Goal: Transaction & Acquisition: Book appointment/travel/reservation

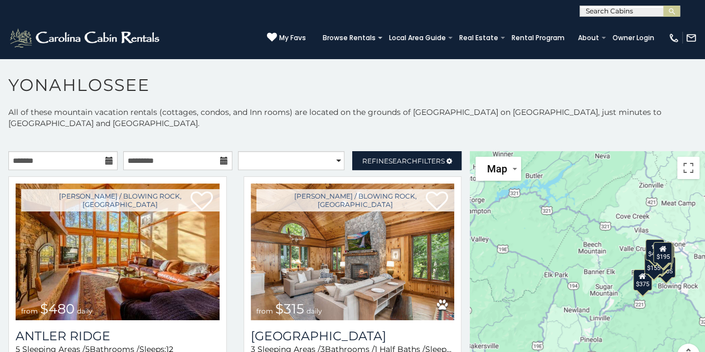
click at [107, 161] on icon at bounding box center [109, 161] width 8 height 8
click at [75, 159] on input "text" at bounding box center [62, 160] width 109 height 19
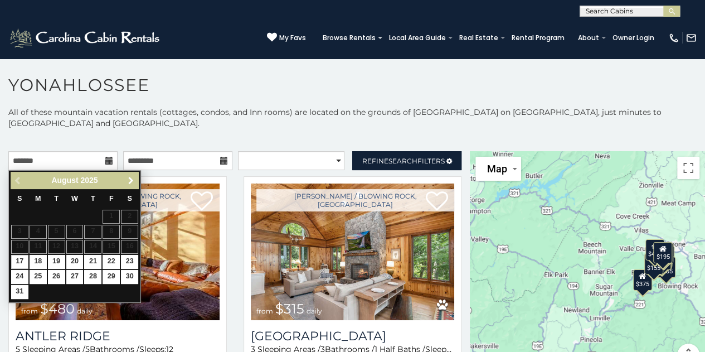
click at [133, 180] on span "Next" at bounding box center [131, 180] width 9 height 9
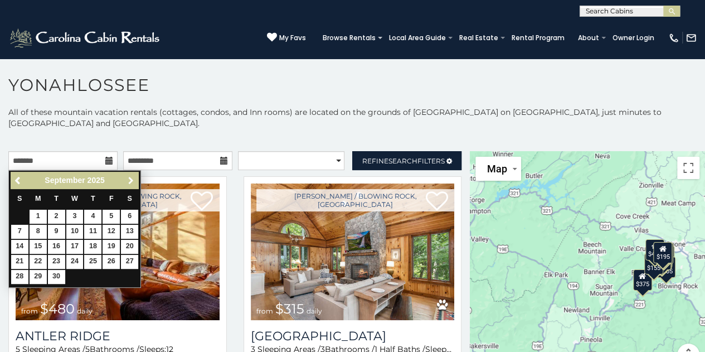
click at [133, 180] on span "Next" at bounding box center [131, 180] width 9 height 9
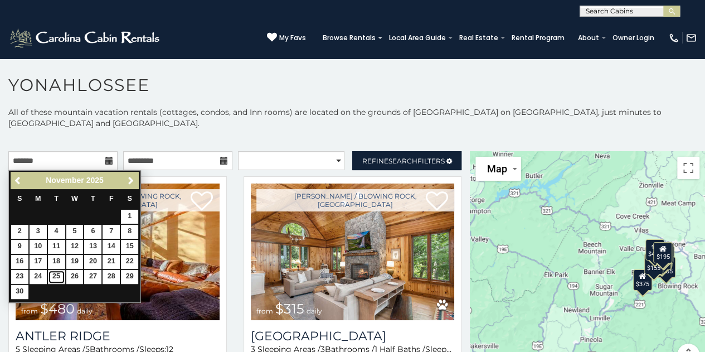
click at [59, 276] on link "25" at bounding box center [56, 277] width 17 height 14
type input "**********"
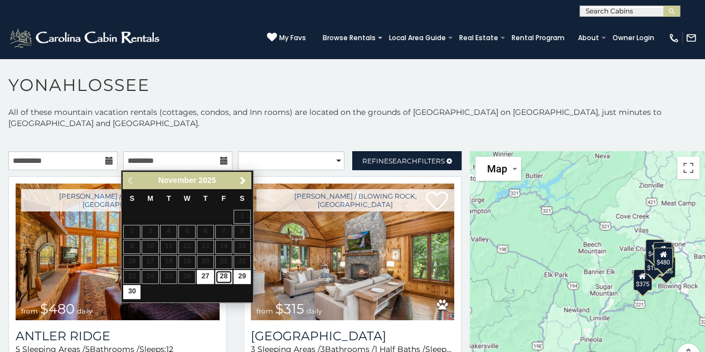
click at [223, 275] on link "28" at bounding box center [223, 277] width 17 height 14
type input "**********"
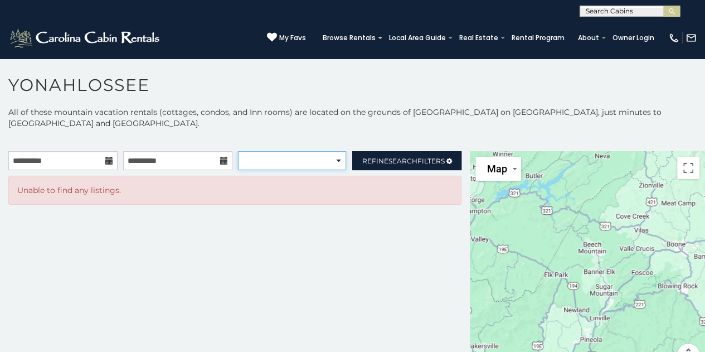
click at [333, 161] on select "**********" at bounding box center [292, 160] width 108 height 19
click at [220, 160] on icon at bounding box center [224, 161] width 8 height 8
click at [85, 161] on input "**********" at bounding box center [62, 160] width 109 height 19
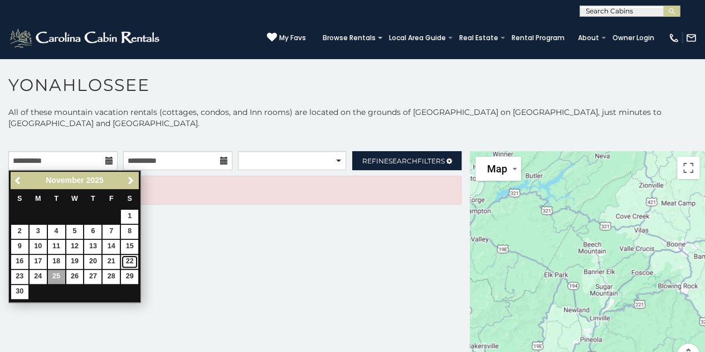
click at [126, 257] on link "22" at bounding box center [129, 262] width 17 height 14
type input "**********"
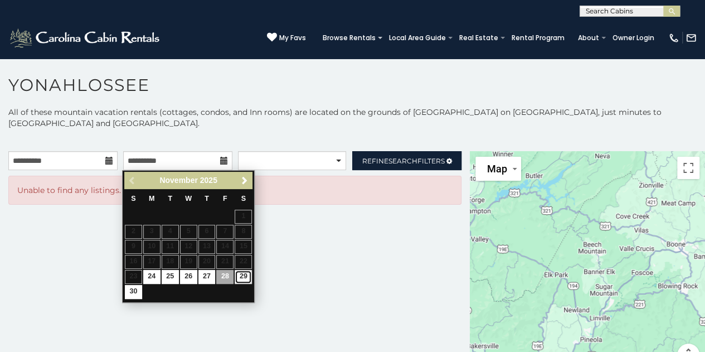
click at [245, 274] on link "29" at bounding box center [243, 277] width 17 height 14
type input "**********"
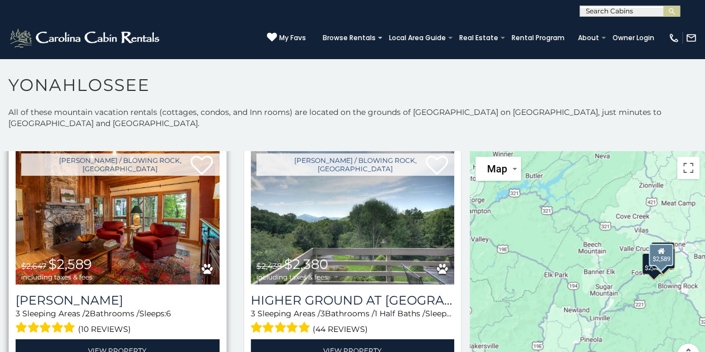
scroll to position [276, 0]
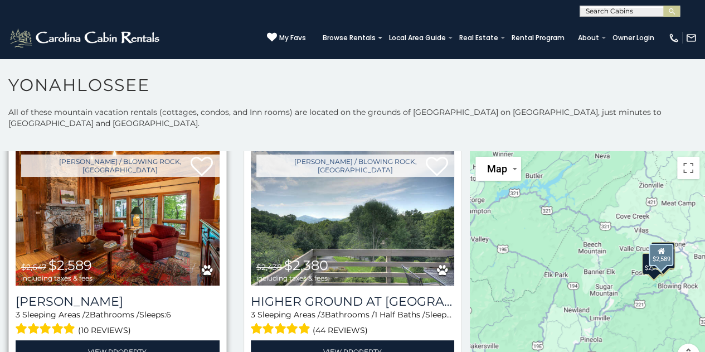
click at [121, 207] on img at bounding box center [118, 217] width 204 height 137
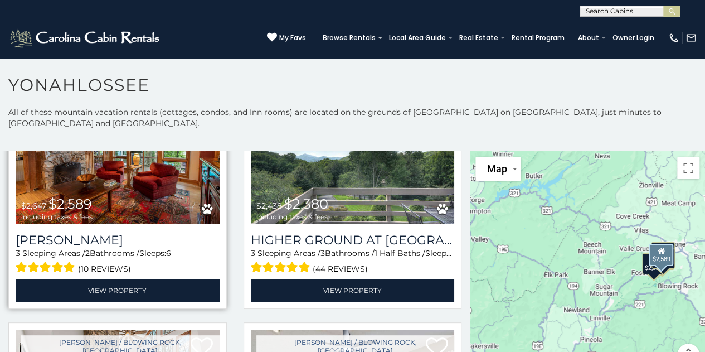
scroll to position [339, 0]
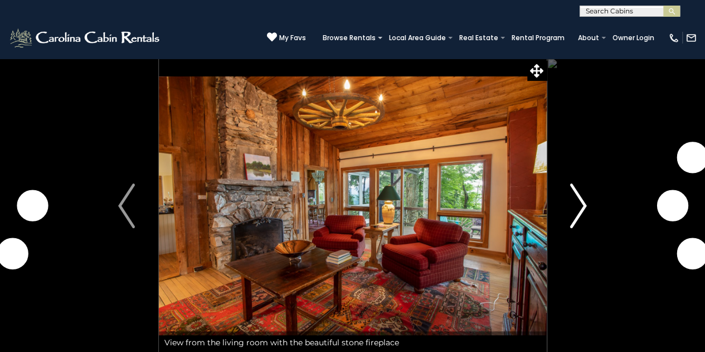
click at [578, 208] on img "Next" at bounding box center [578, 205] width 17 height 45
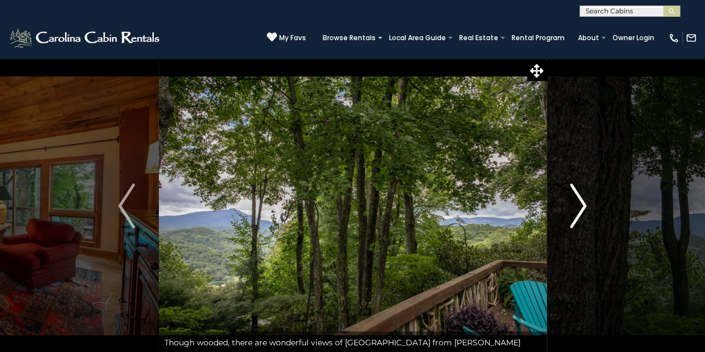
click at [578, 208] on img "Next" at bounding box center [578, 205] width 17 height 45
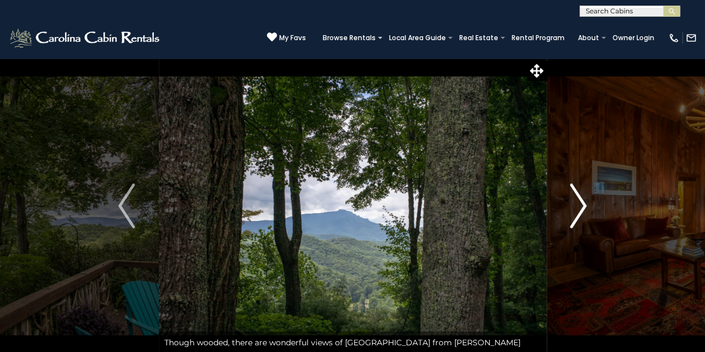
click at [578, 208] on img "Next" at bounding box center [578, 205] width 17 height 45
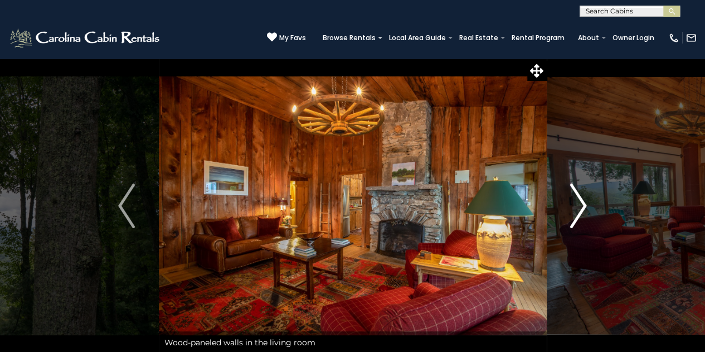
click at [578, 208] on img "Next" at bounding box center [578, 205] width 17 height 45
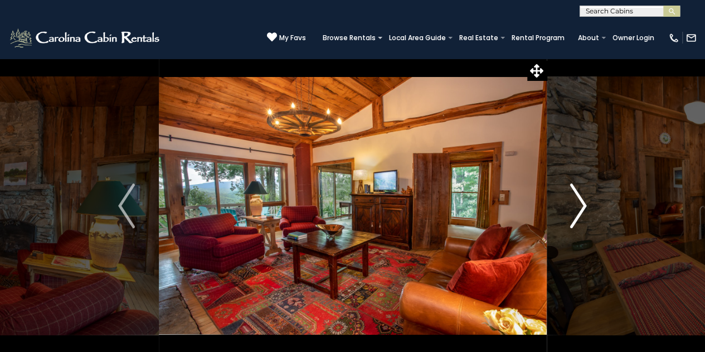
click at [578, 208] on img "Next" at bounding box center [578, 205] width 17 height 45
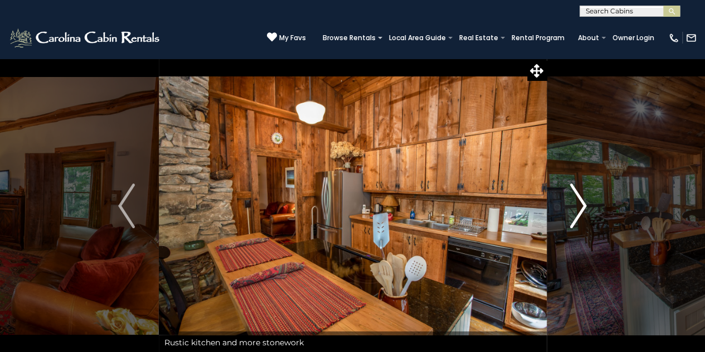
click at [578, 208] on img "Next" at bounding box center [578, 205] width 17 height 45
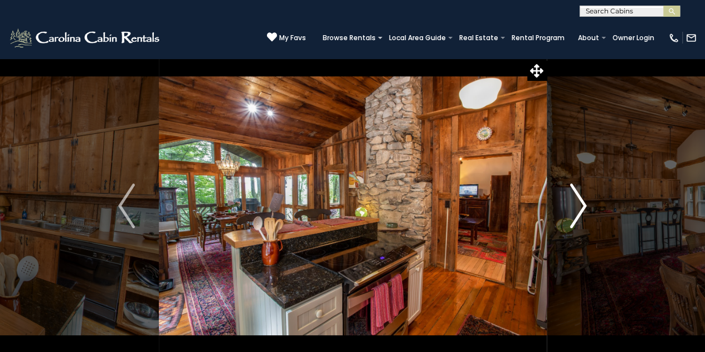
click at [578, 208] on img "Next" at bounding box center [578, 205] width 17 height 45
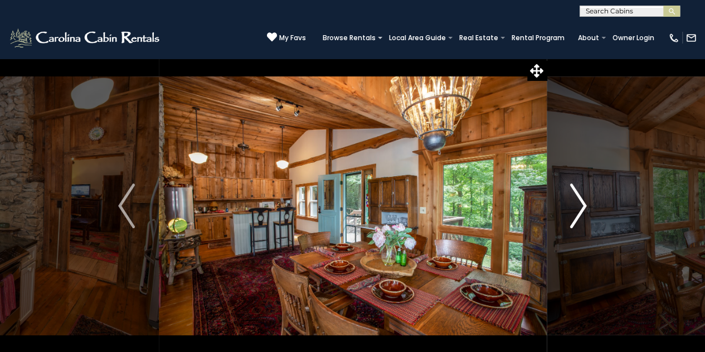
click at [578, 208] on img "Next" at bounding box center [578, 205] width 17 height 45
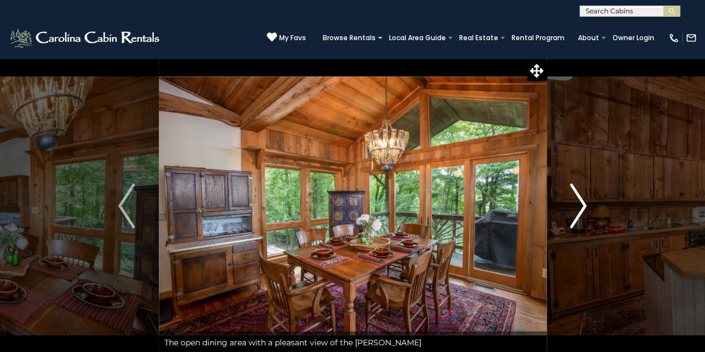
click at [578, 208] on img "Next" at bounding box center [578, 205] width 17 height 45
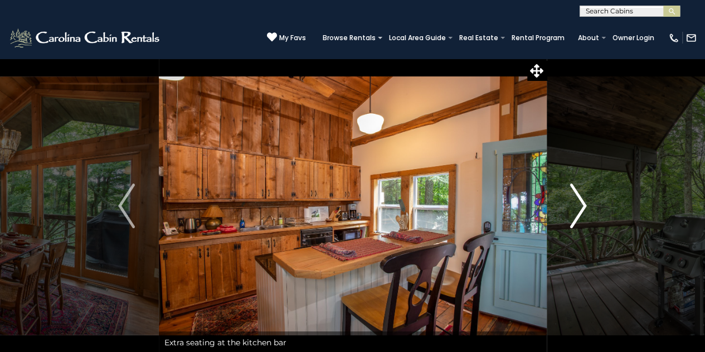
click at [578, 208] on img "Next" at bounding box center [578, 205] width 17 height 45
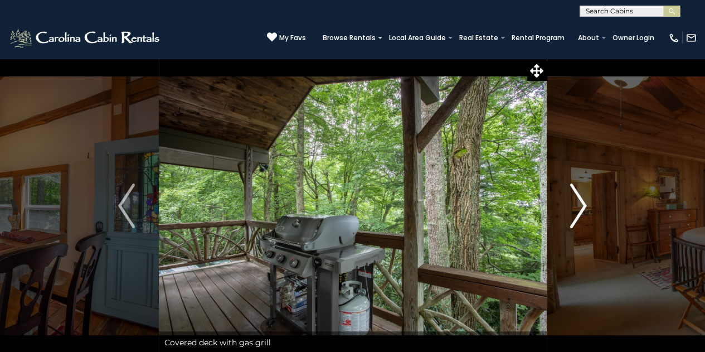
click at [578, 208] on img "Next" at bounding box center [578, 205] width 17 height 45
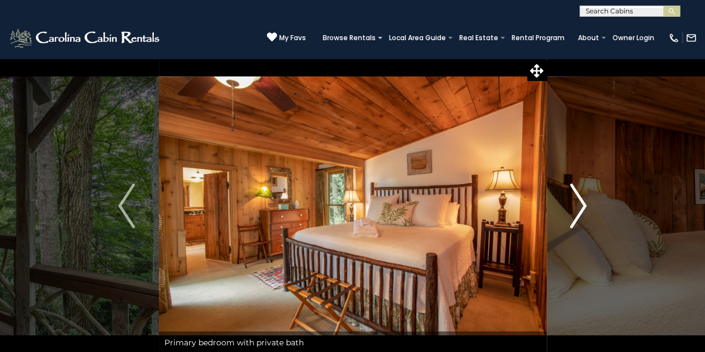
click at [578, 208] on img "Next" at bounding box center [578, 205] width 17 height 45
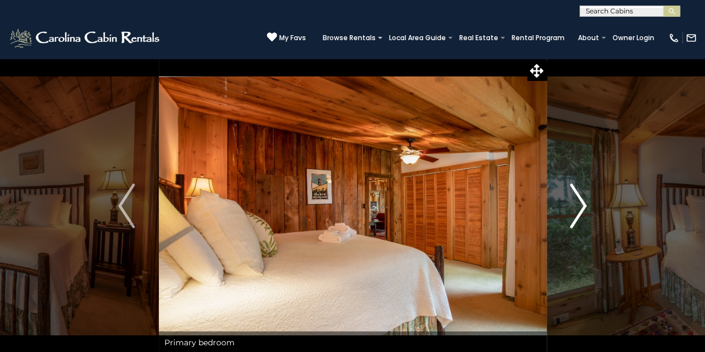
click at [578, 208] on img "Next" at bounding box center [578, 205] width 17 height 45
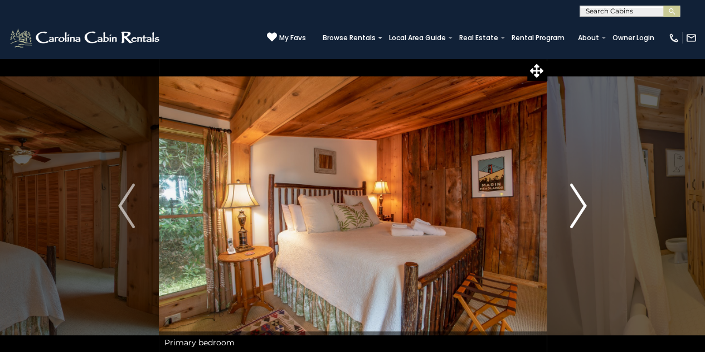
click at [578, 208] on img "Next" at bounding box center [578, 205] width 17 height 45
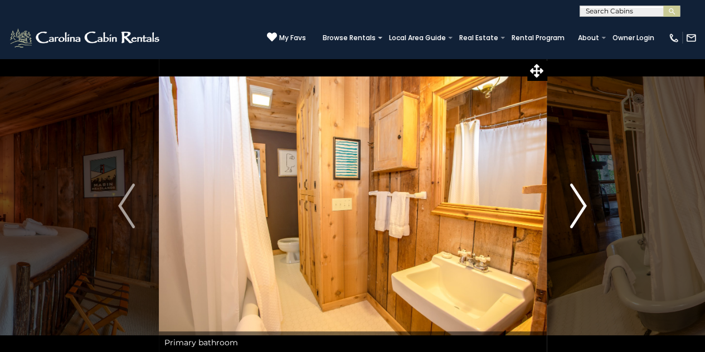
click at [578, 208] on img "Next" at bounding box center [578, 205] width 17 height 45
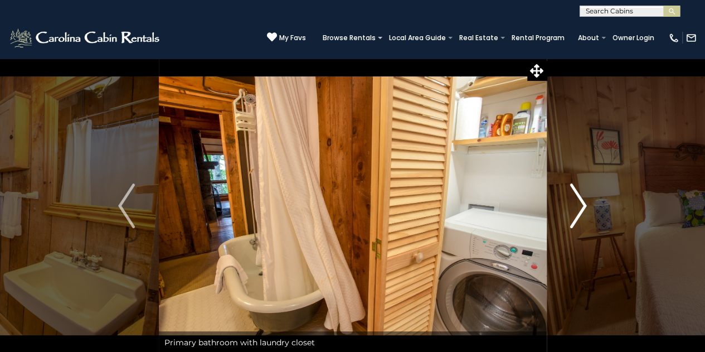
click at [578, 208] on img "Next" at bounding box center [578, 205] width 17 height 45
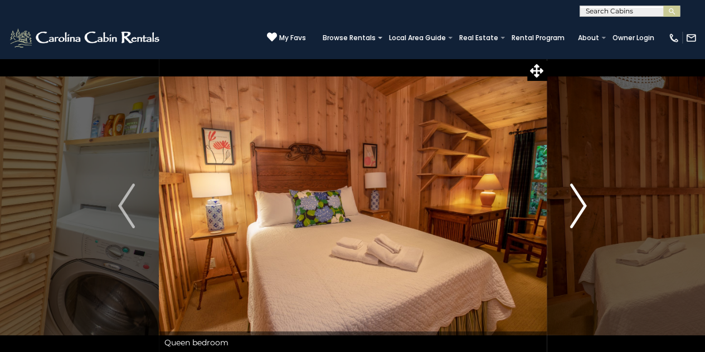
click at [578, 208] on img "Next" at bounding box center [578, 205] width 17 height 45
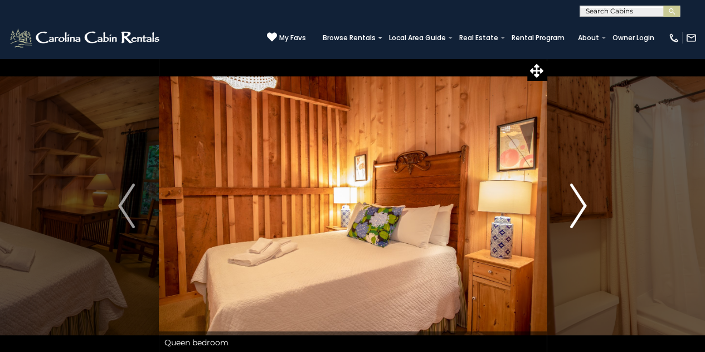
click at [578, 208] on img "Next" at bounding box center [578, 205] width 17 height 45
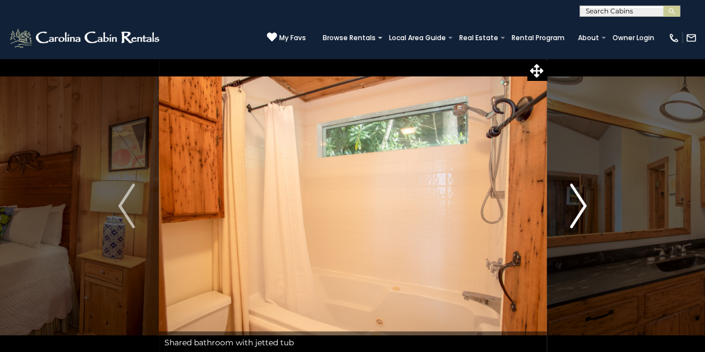
click at [578, 208] on img "Next" at bounding box center [578, 205] width 17 height 45
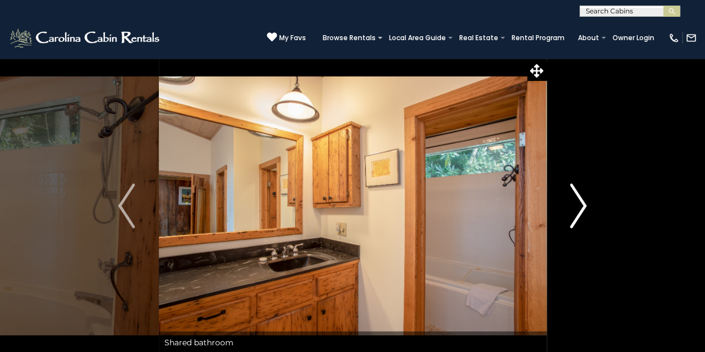
click at [578, 208] on img "Next" at bounding box center [578, 205] width 17 height 45
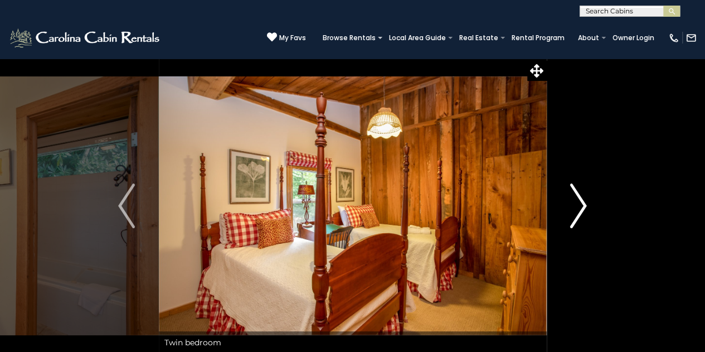
click at [578, 208] on img "Next" at bounding box center [578, 205] width 17 height 45
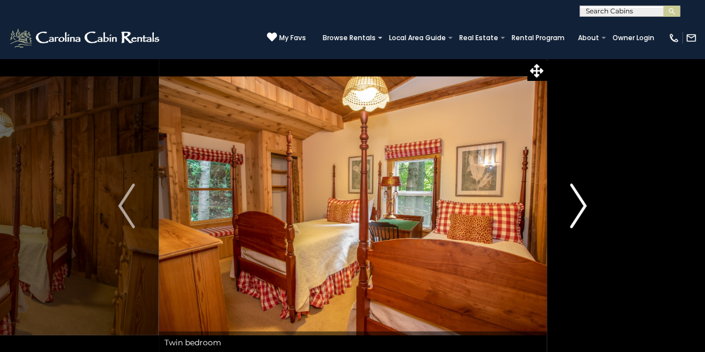
click at [578, 208] on img "Next" at bounding box center [578, 205] width 17 height 45
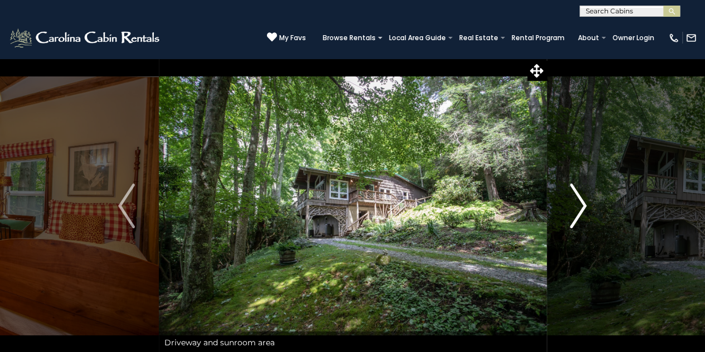
click at [578, 208] on img "Next" at bounding box center [578, 205] width 17 height 45
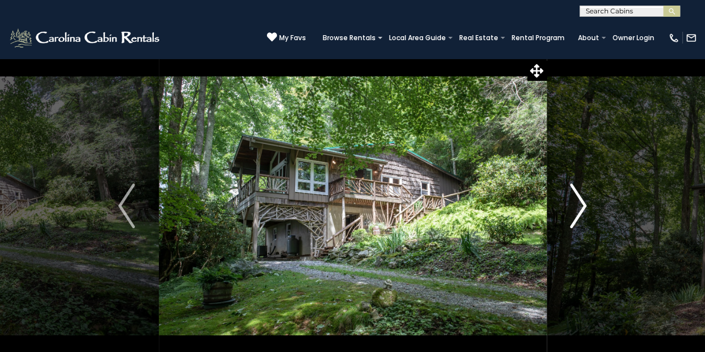
click at [578, 208] on img "Next" at bounding box center [578, 205] width 17 height 45
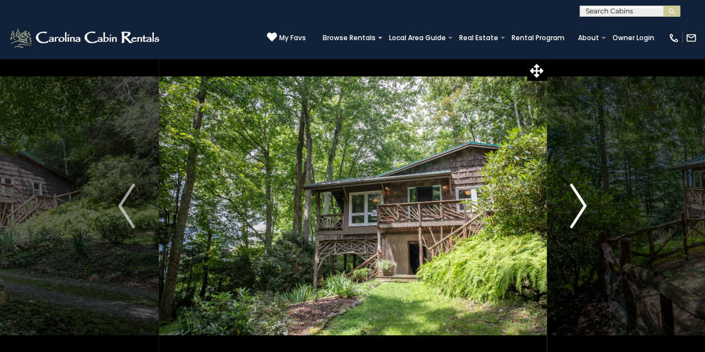
click at [578, 208] on img "Next" at bounding box center [578, 205] width 17 height 45
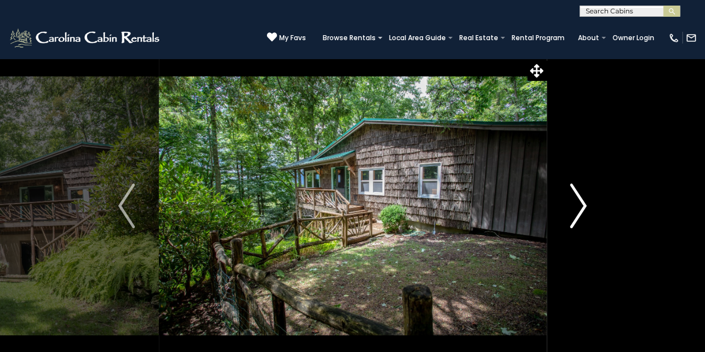
click at [578, 208] on img "Next" at bounding box center [578, 205] width 17 height 45
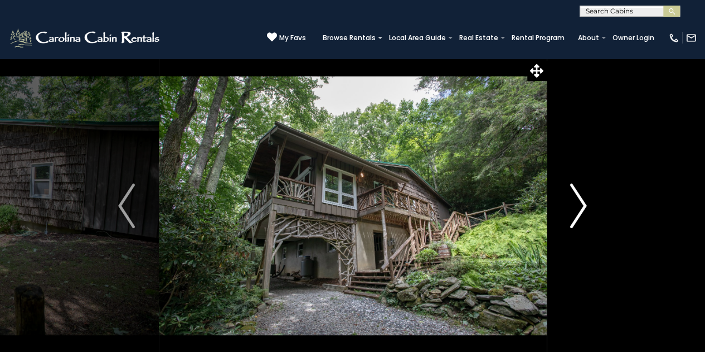
click at [578, 208] on img "Next" at bounding box center [578, 205] width 17 height 45
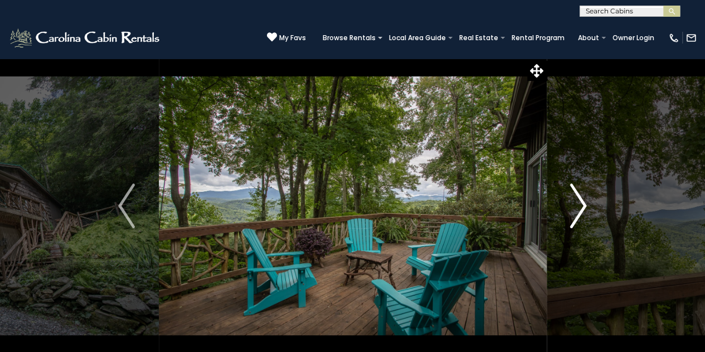
click at [578, 208] on img "Next" at bounding box center [578, 205] width 17 height 45
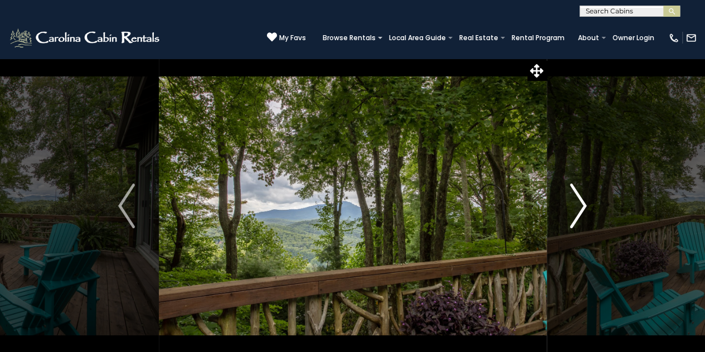
click at [578, 208] on img "Next" at bounding box center [578, 205] width 17 height 45
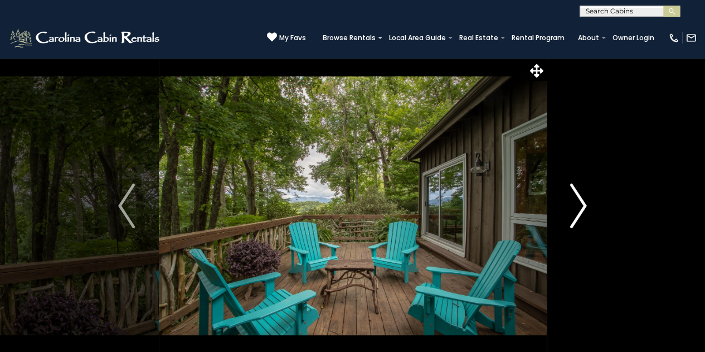
click at [578, 208] on img "Next" at bounding box center [578, 205] width 17 height 45
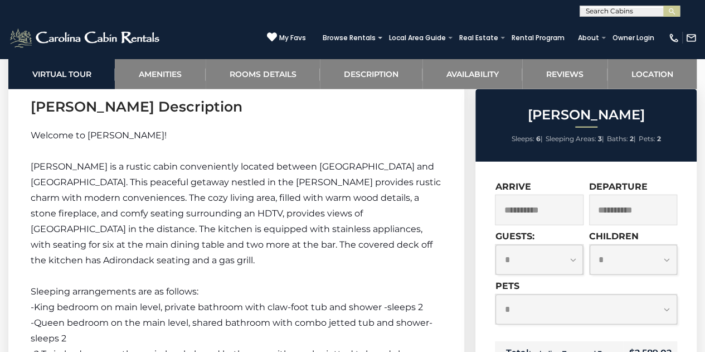
scroll to position [1379, 0]
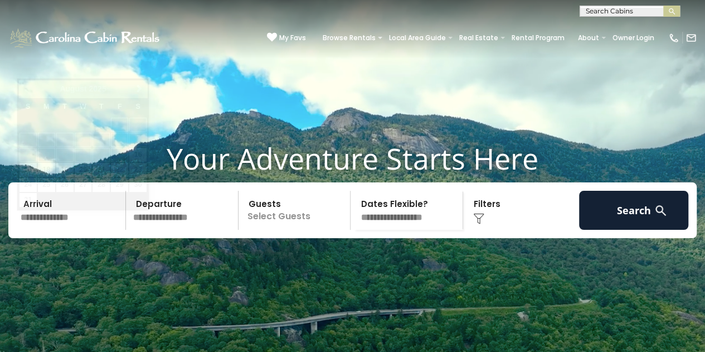
click at [61, 227] on input "text" at bounding box center [71, 210] width 109 height 39
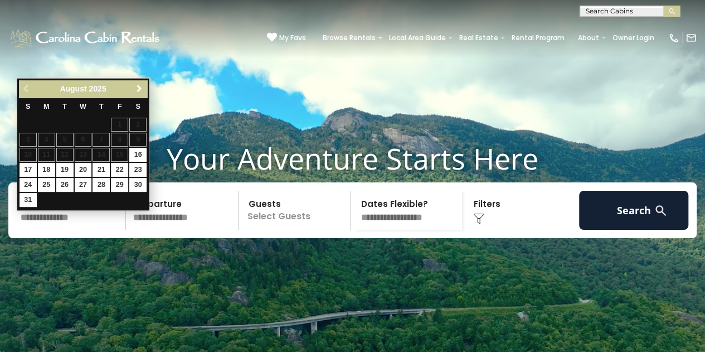
click at [138, 84] on span "Next" at bounding box center [139, 88] width 9 height 9
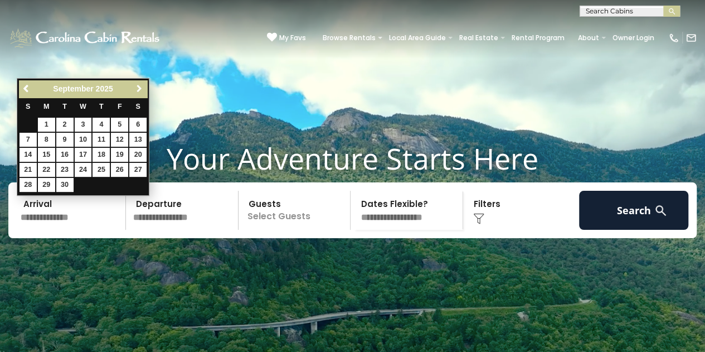
click at [138, 84] on span "Next" at bounding box center [139, 88] width 9 height 9
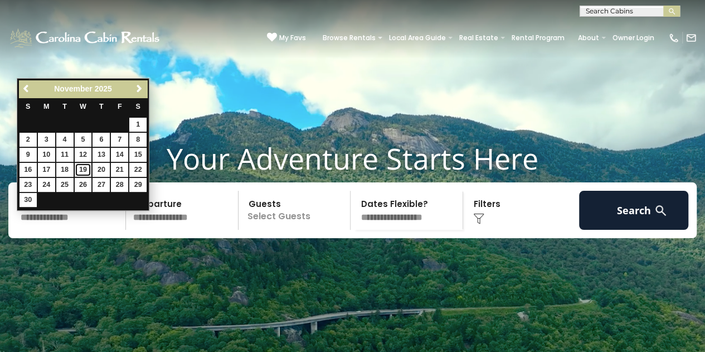
click at [80, 167] on link "19" at bounding box center [83, 170] width 17 height 14
type input "********"
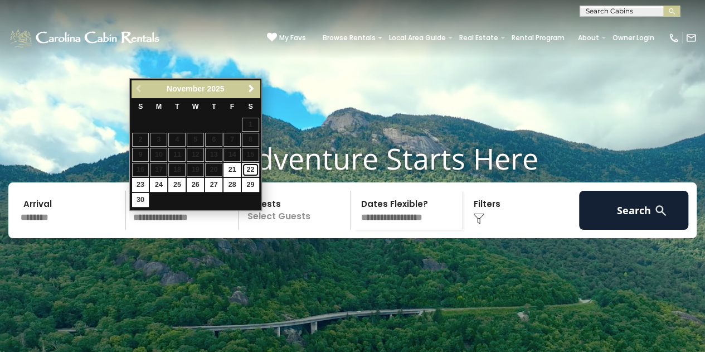
click at [254, 171] on link "22" at bounding box center [250, 170] width 17 height 14
type input "********"
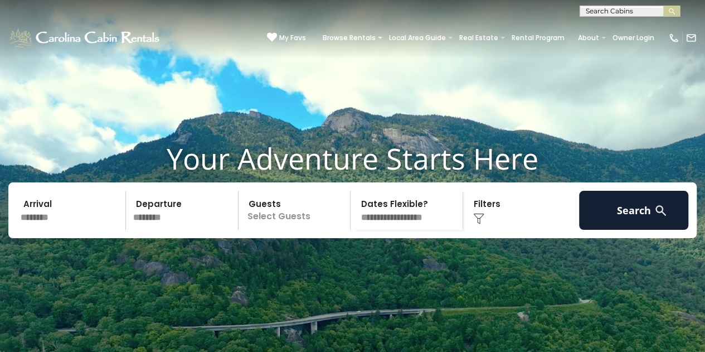
click at [273, 230] on p "Select Guests" at bounding box center [296, 210] width 109 height 39
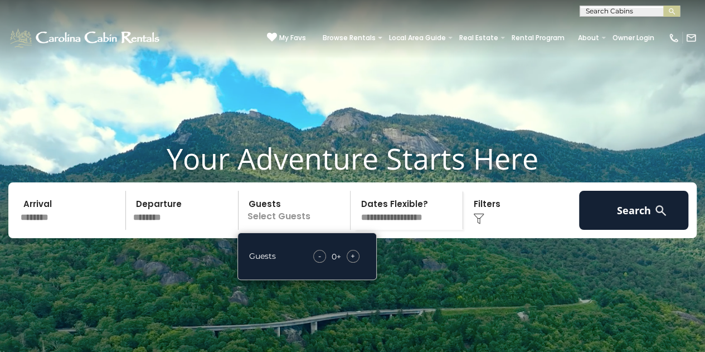
click at [356, 262] on div "+" at bounding box center [353, 256] width 13 height 13
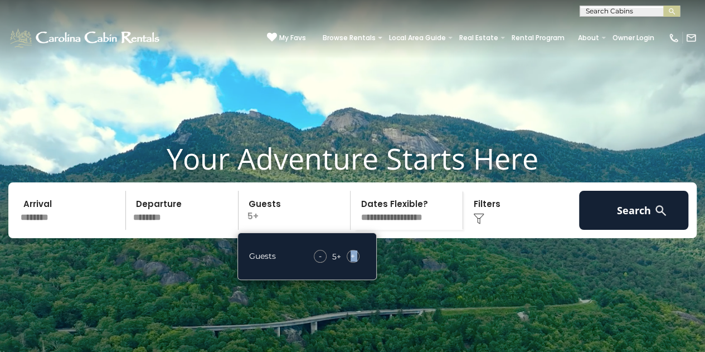
click at [356, 262] on div "+" at bounding box center [353, 256] width 13 height 13
click at [417, 230] on select "**********" at bounding box center [408, 210] width 109 height 39
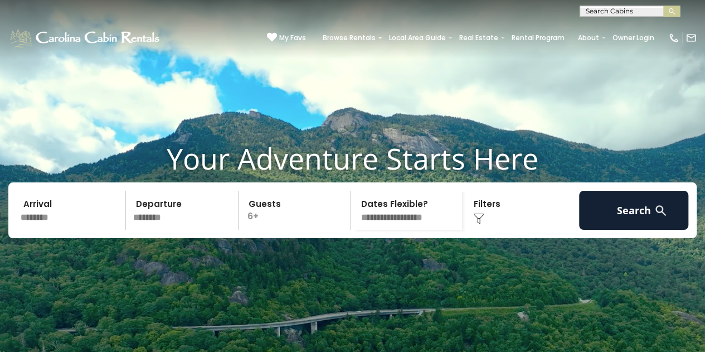
select select "*"
click at [354, 208] on select "**********" at bounding box center [408, 210] width 109 height 39
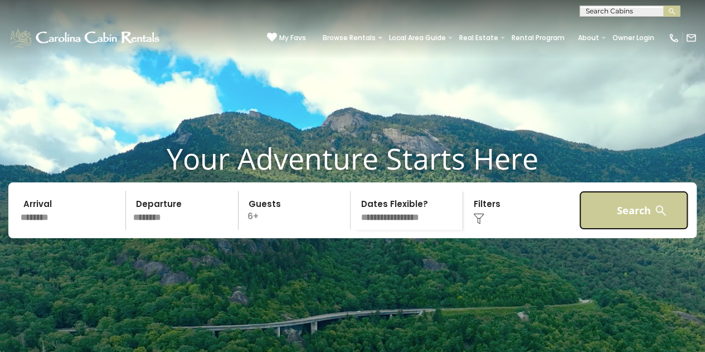
click at [620, 230] on button "Search" at bounding box center [633, 210] width 109 height 39
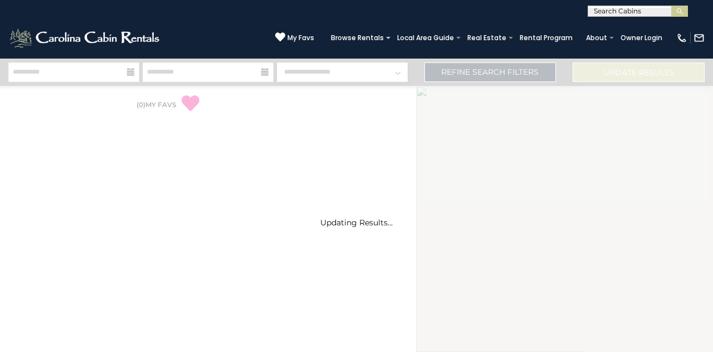
select select "*"
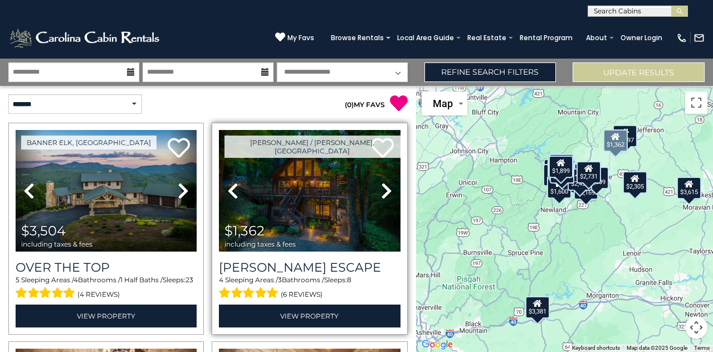
click at [385, 187] on icon at bounding box center [386, 191] width 11 height 18
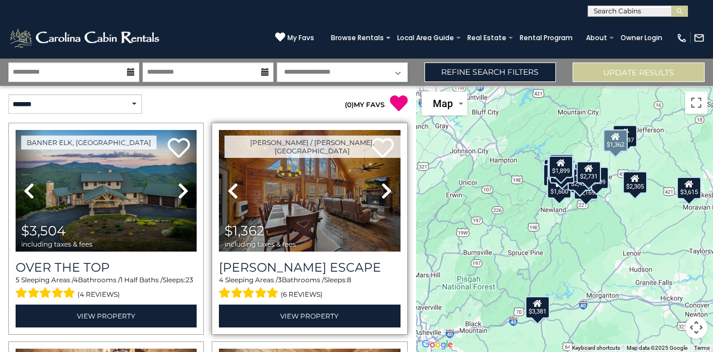
click at [385, 187] on icon at bounding box center [386, 191] width 11 height 18
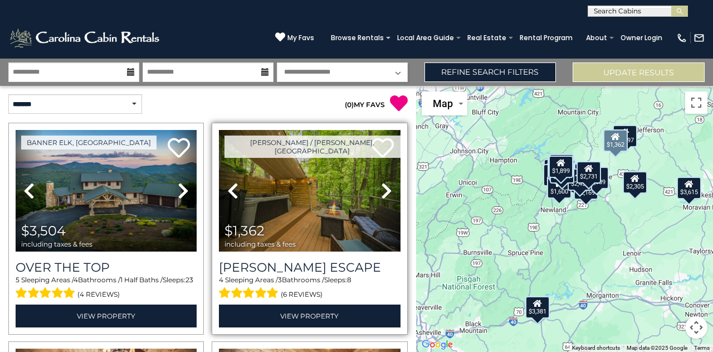
click at [385, 187] on icon at bounding box center [386, 191] width 11 height 18
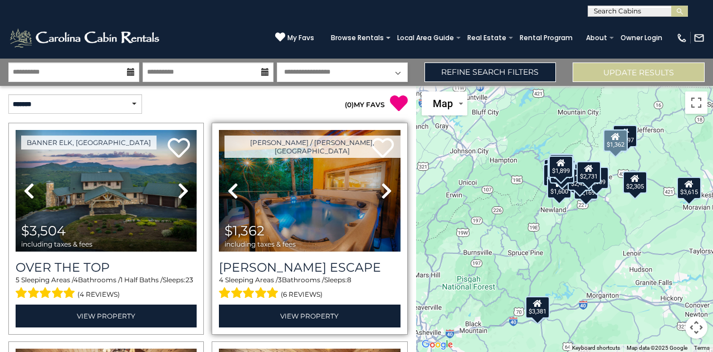
click at [385, 187] on icon at bounding box center [386, 191] width 11 height 18
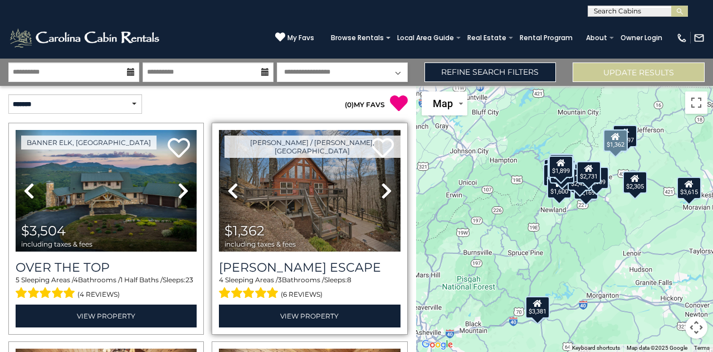
click at [385, 187] on icon at bounding box center [386, 191] width 11 height 18
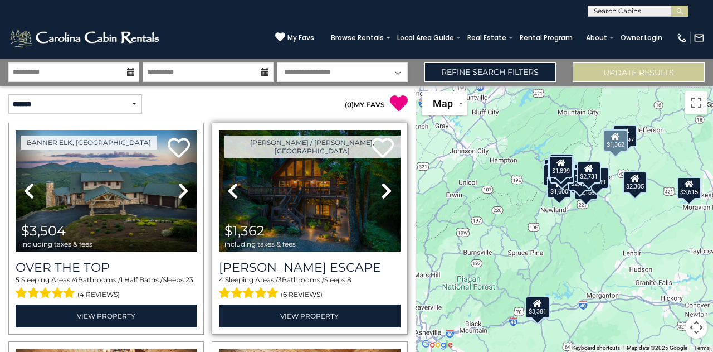
click at [385, 187] on icon at bounding box center [386, 191] width 11 height 18
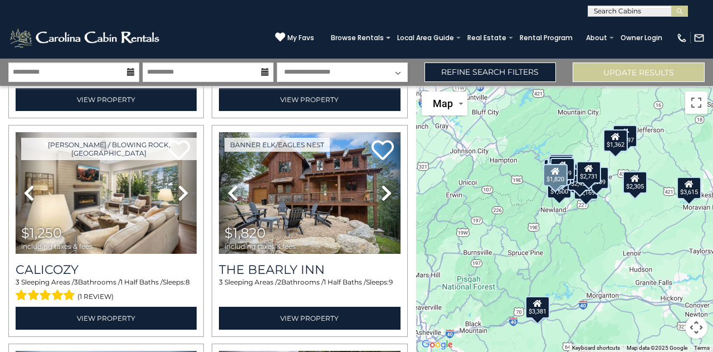
scroll to position [873, 0]
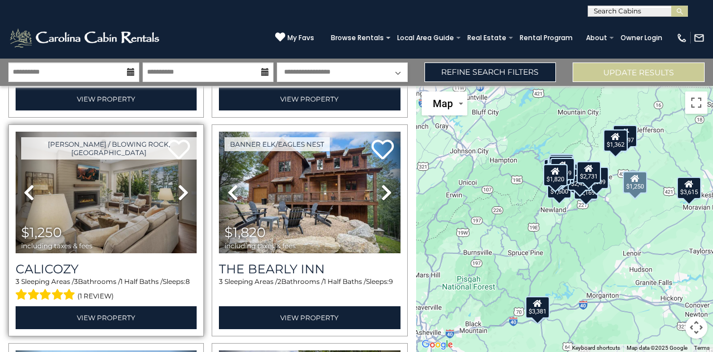
click at [178, 187] on icon at bounding box center [183, 192] width 11 height 18
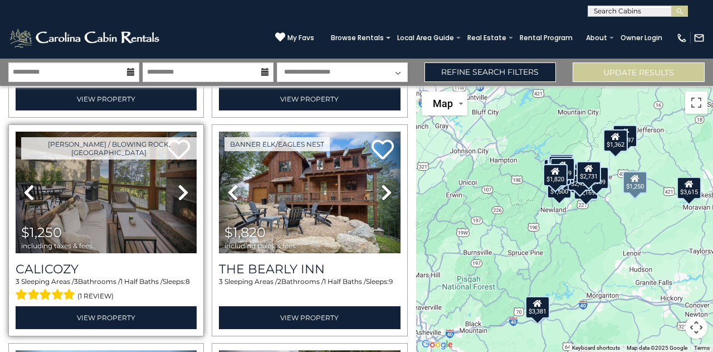
click at [178, 187] on icon at bounding box center [183, 192] width 11 height 18
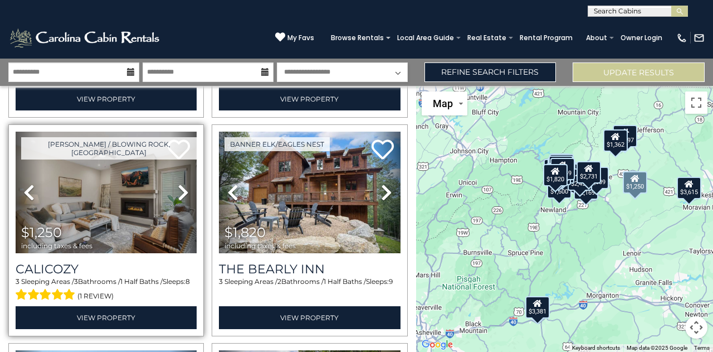
click at [178, 187] on icon at bounding box center [183, 192] width 11 height 18
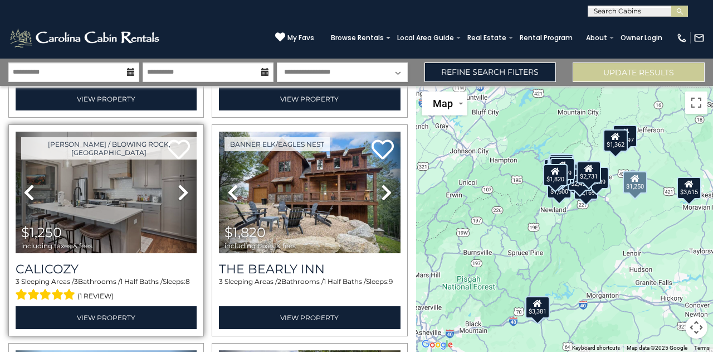
click at [178, 187] on icon at bounding box center [183, 192] width 11 height 18
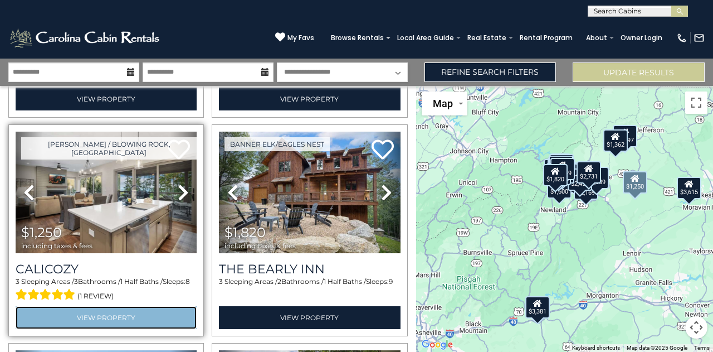
click at [99, 309] on link "View Property" at bounding box center [106, 317] width 181 height 23
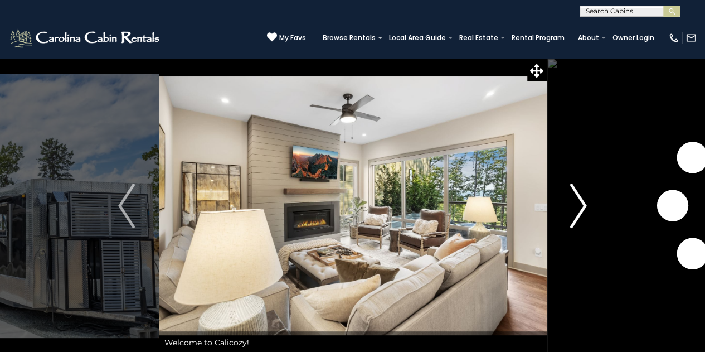
click at [582, 205] on img "Next" at bounding box center [578, 205] width 17 height 45
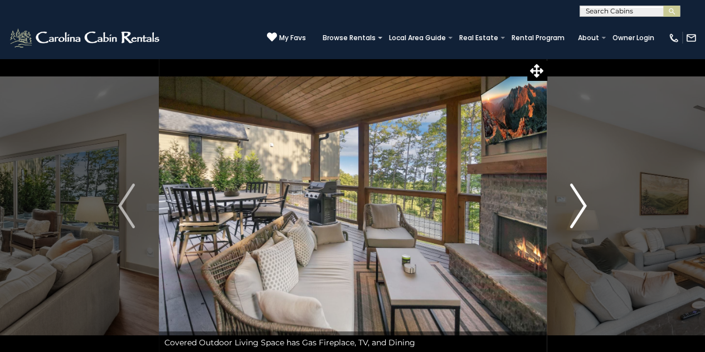
click at [582, 205] on img "Next" at bounding box center [578, 205] width 17 height 45
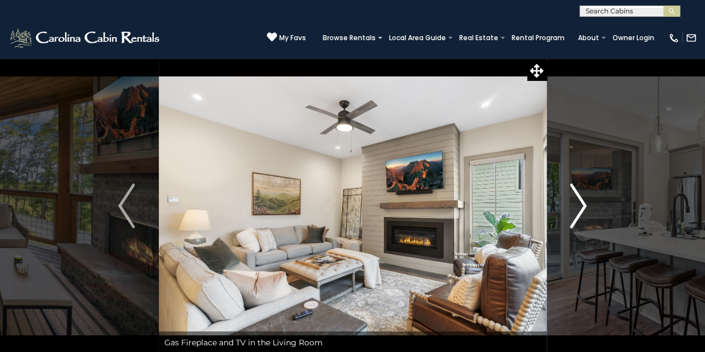
click at [582, 205] on img "Next" at bounding box center [578, 205] width 17 height 45
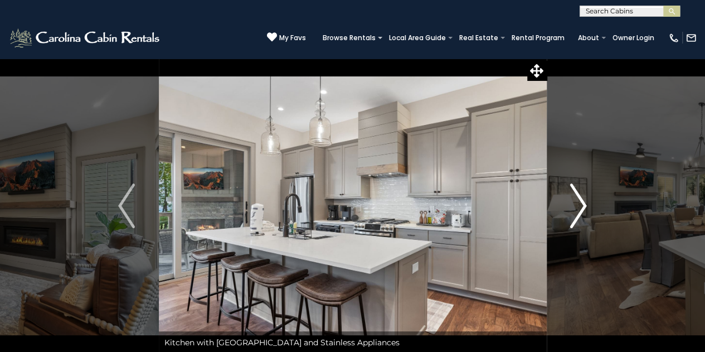
click at [582, 205] on img "Next" at bounding box center [578, 205] width 17 height 45
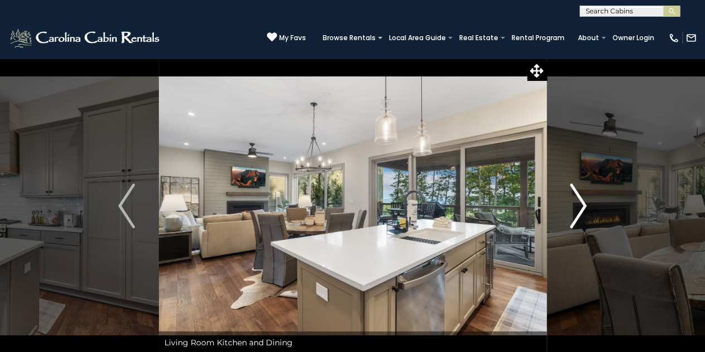
click at [582, 205] on img "Next" at bounding box center [578, 205] width 17 height 45
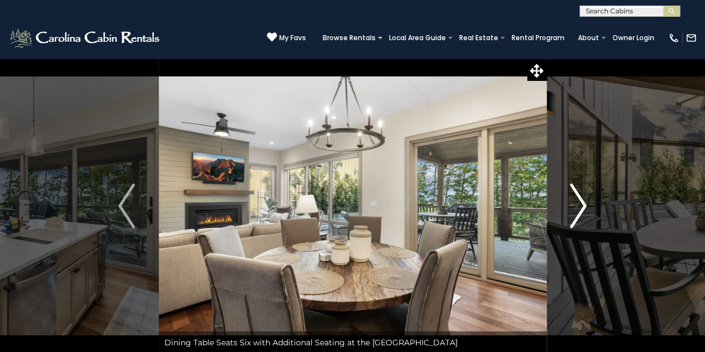
click at [582, 205] on img "Next" at bounding box center [578, 205] width 17 height 45
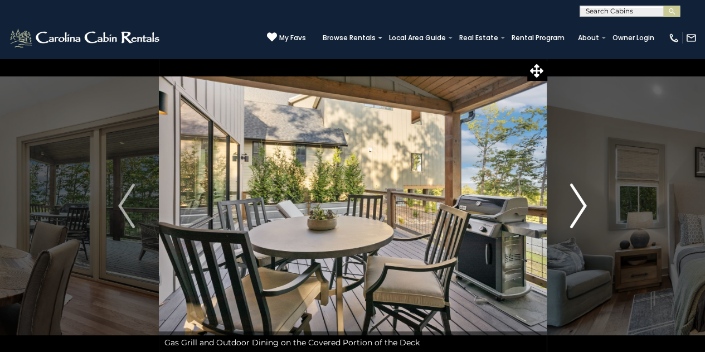
click at [582, 205] on img "Next" at bounding box center [578, 205] width 17 height 45
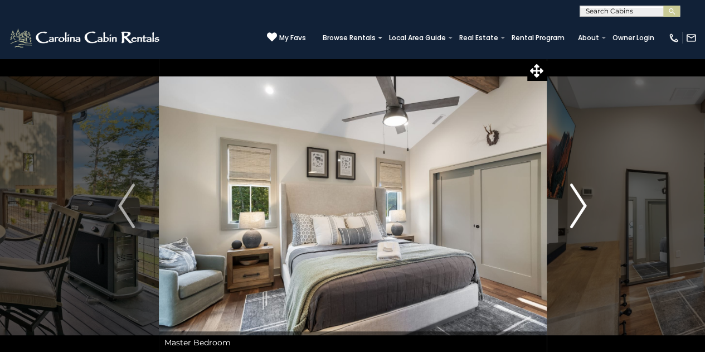
click at [582, 205] on img "Next" at bounding box center [578, 205] width 17 height 45
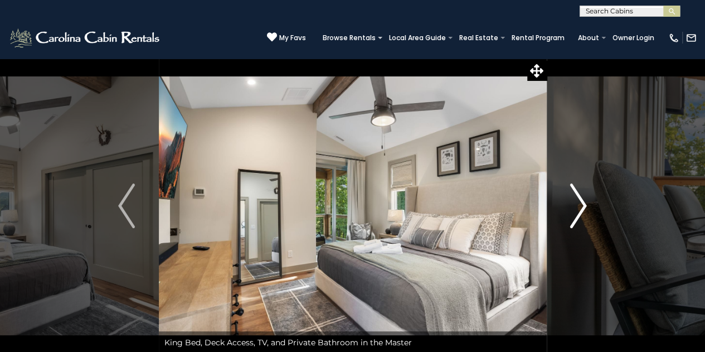
click at [582, 205] on img "Next" at bounding box center [578, 205] width 17 height 45
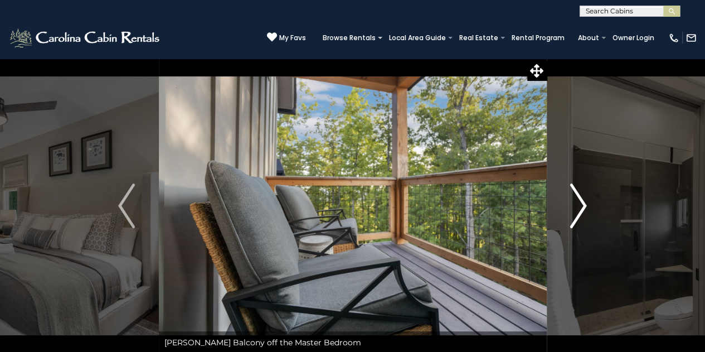
click at [582, 205] on img "Next" at bounding box center [578, 205] width 17 height 45
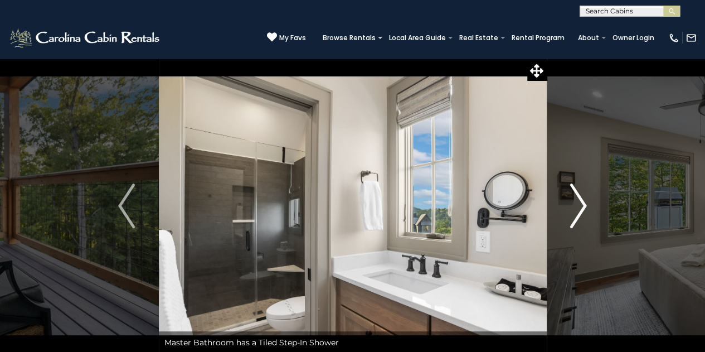
click at [582, 205] on img "Next" at bounding box center [578, 205] width 17 height 45
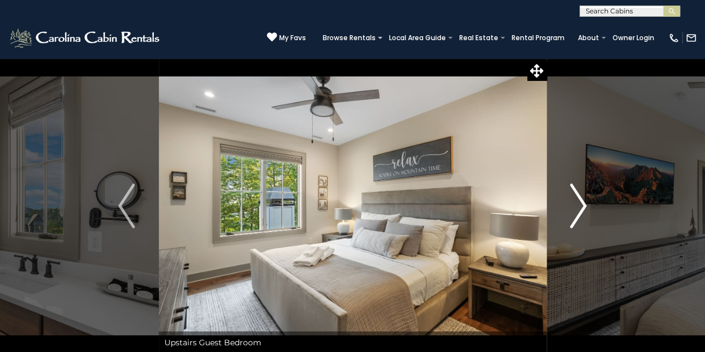
click at [582, 205] on img "Next" at bounding box center [578, 205] width 17 height 45
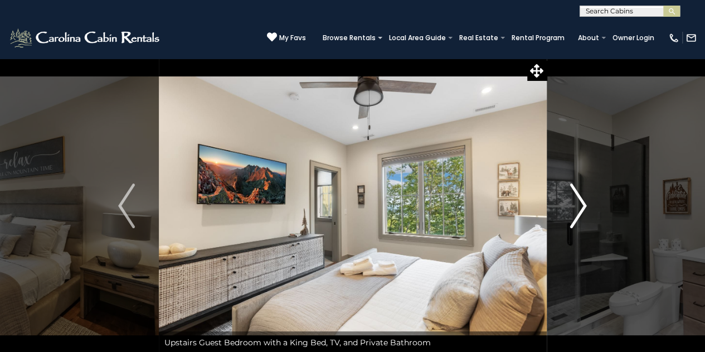
click at [582, 205] on img "Next" at bounding box center [578, 205] width 17 height 45
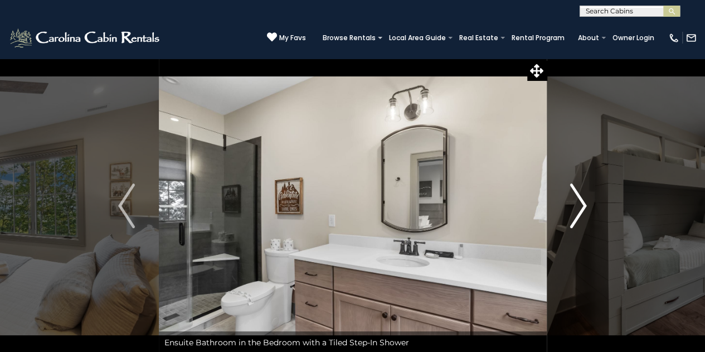
click at [582, 205] on img "Next" at bounding box center [578, 205] width 17 height 45
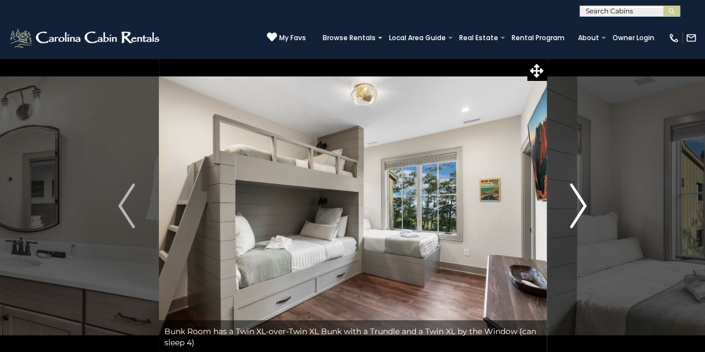
click at [585, 202] on img "Next" at bounding box center [578, 205] width 17 height 45
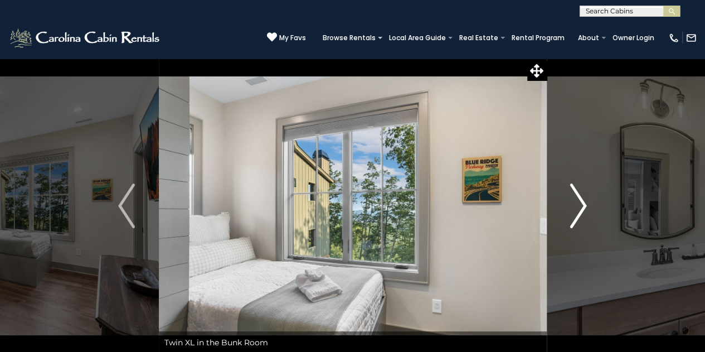
click at [585, 202] on img "Next" at bounding box center [578, 205] width 17 height 45
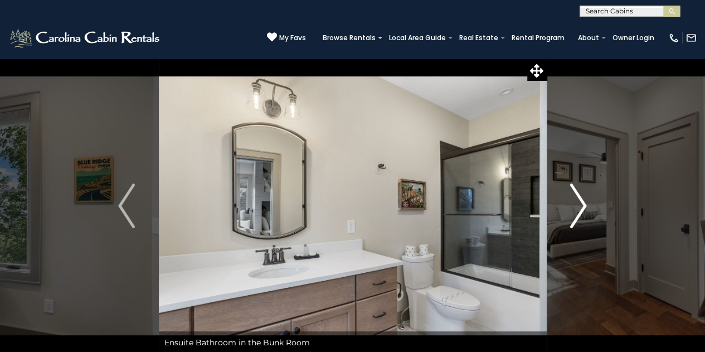
click at [585, 202] on img "Next" at bounding box center [578, 205] width 17 height 45
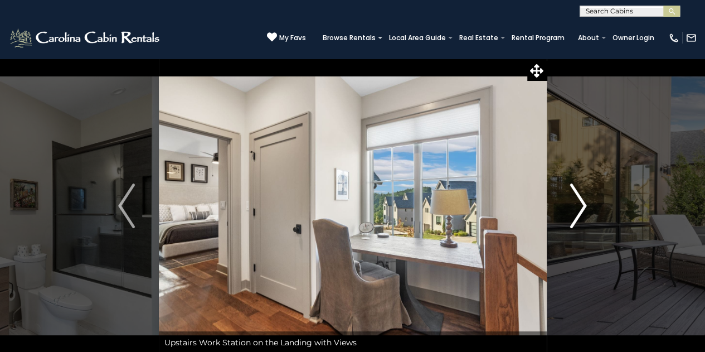
click at [585, 202] on img "Next" at bounding box center [578, 205] width 17 height 45
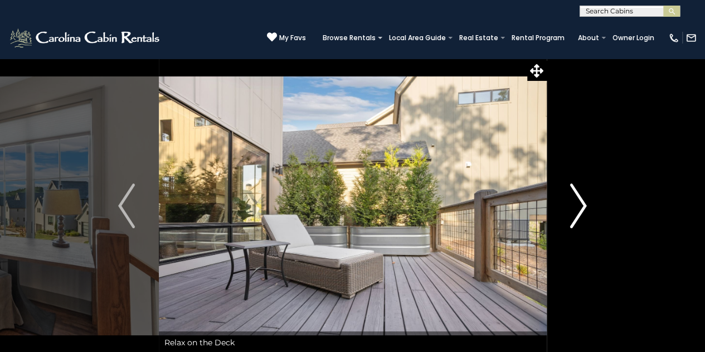
click at [585, 202] on img "Next" at bounding box center [578, 205] width 17 height 45
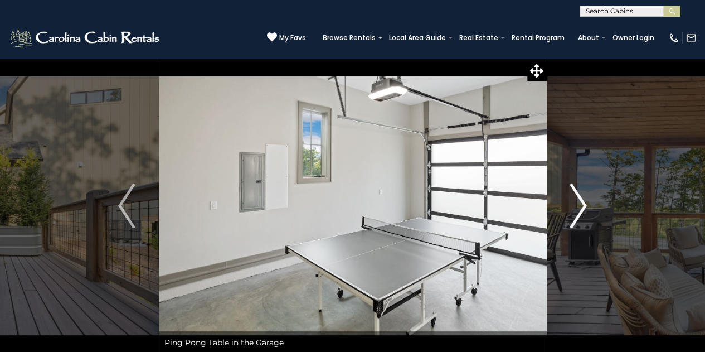
click at [585, 202] on img "Next" at bounding box center [578, 205] width 17 height 45
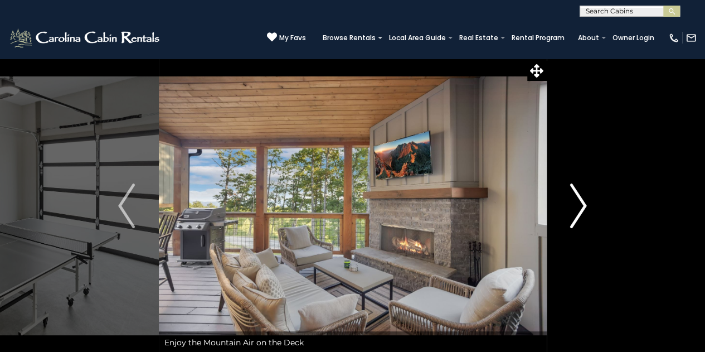
click at [580, 199] on img "Next" at bounding box center [578, 205] width 17 height 45
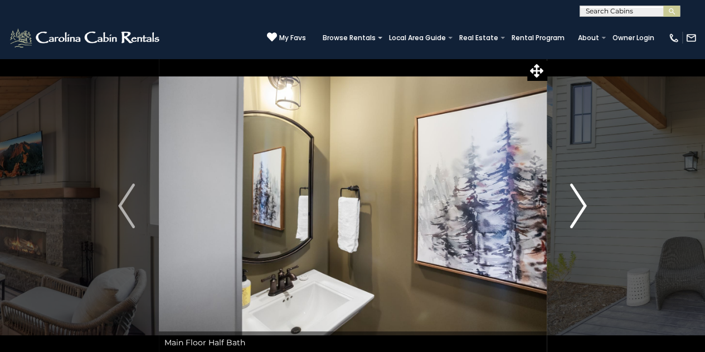
click at [580, 216] on img "Next" at bounding box center [578, 205] width 17 height 45
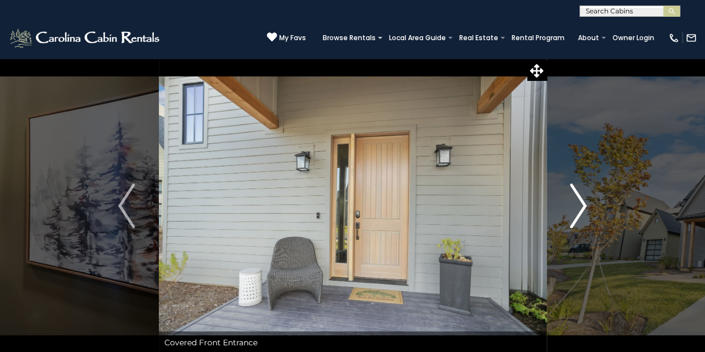
click at [580, 216] on img "Next" at bounding box center [578, 205] width 17 height 45
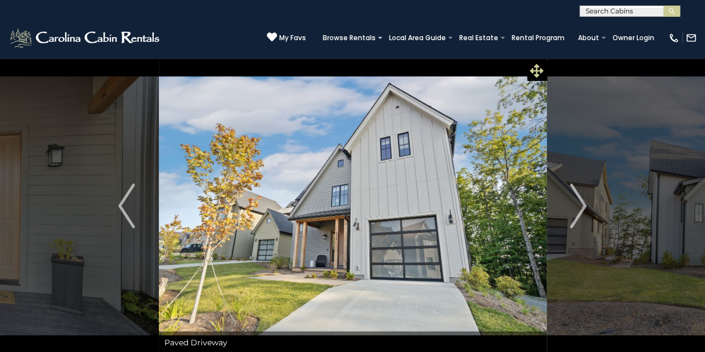
click at [532, 65] on icon at bounding box center [536, 70] width 13 height 13
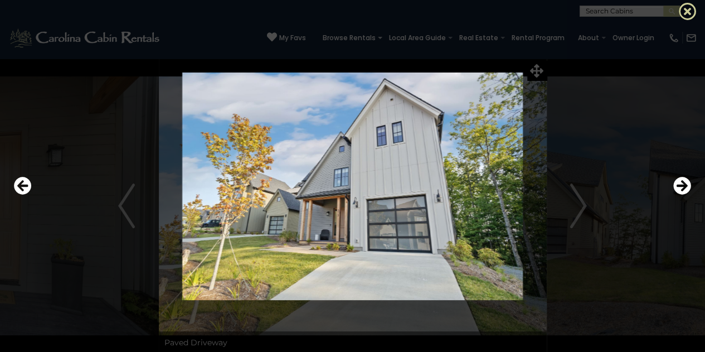
click at [687, 7] on icon at bounding box center [688, 11] width 18 height 18
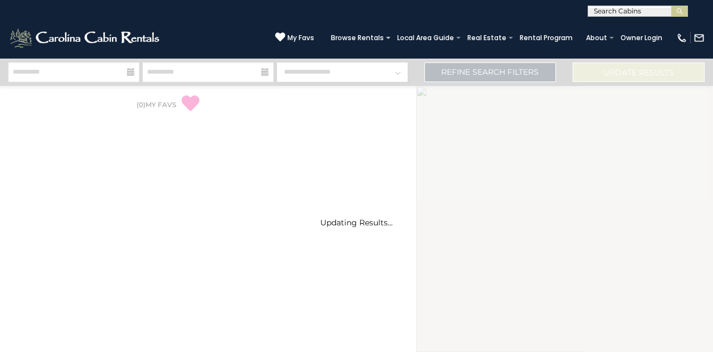
select select "*"
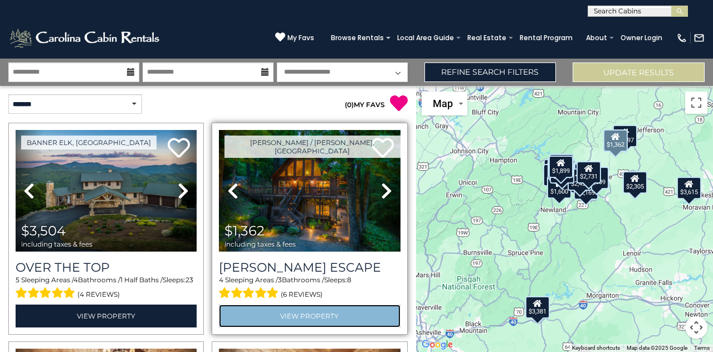
click at [292, 314] on link "View Property" at bounding box center [309, 315] width 181 height 23
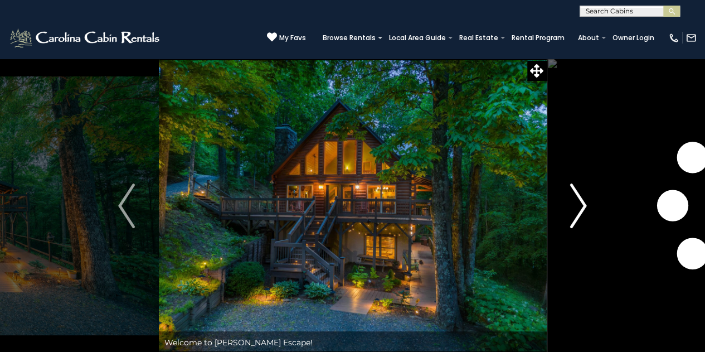
click at [582, 210] on img "Next" at bounding box center [578, 205] width 17 height 45
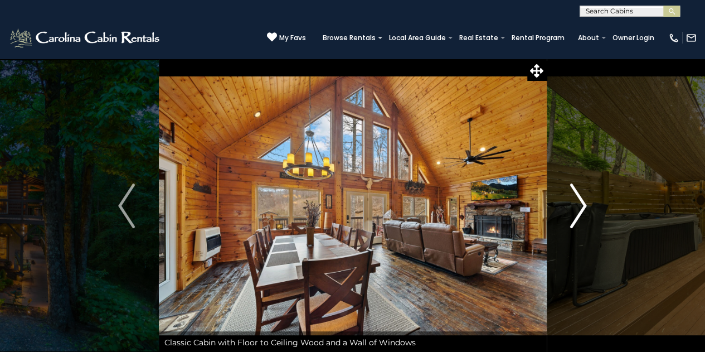
click at [582, 210] on img "Next" at bounding box center [578, 205] width 17 height 45
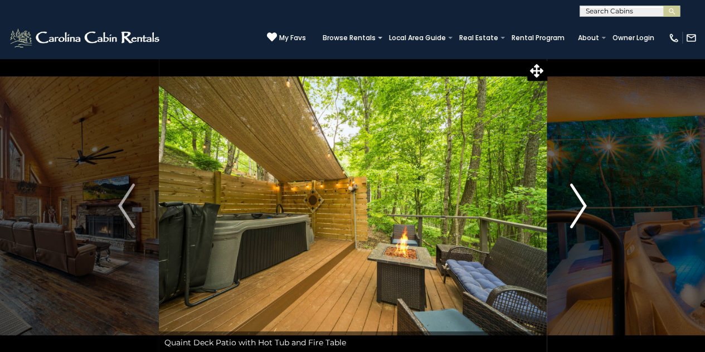
click at [582, 210] on img "Next" at bounding box center [578, 205] width 17 height 45
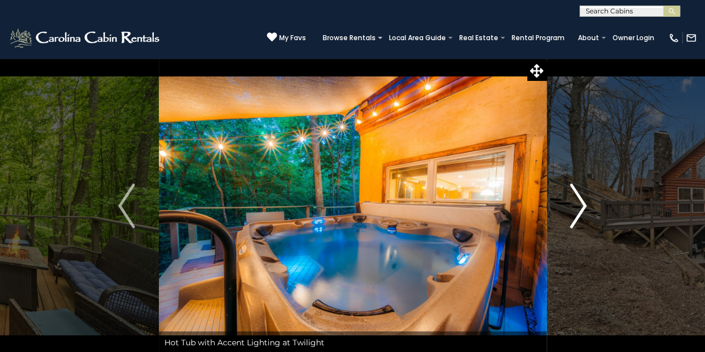
click at [582, 210] on img "Next" at bounding box center [578, 205] width 17 height 45
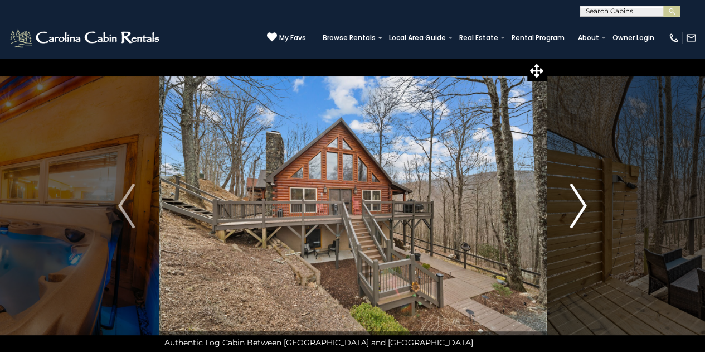
click at [582, 210] on img "Next" at bounding box center [578, 205] width 17 height 45
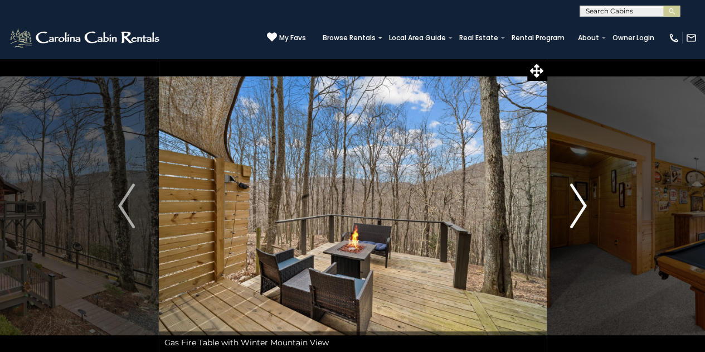
click at [582, 210] on img "Next" at bounding box center [578, 205] width 17 height 45
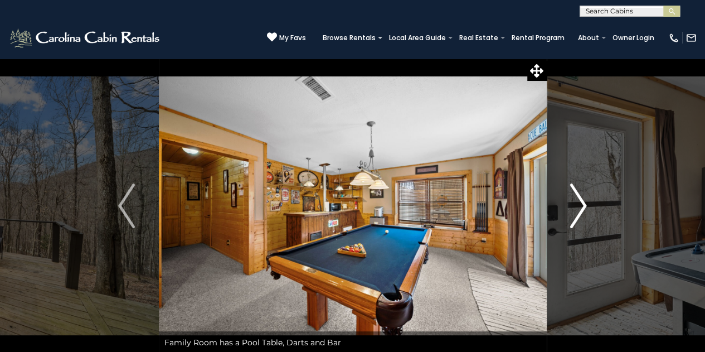
click at [582, 210] on img "Next" at bounding box center [578, 205] width 17 height 45
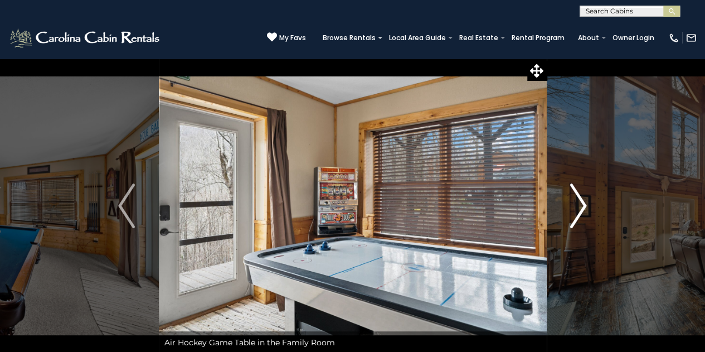
click at [582, 210] on img "Next" at bounding box center [578, 205] width 17 height 45
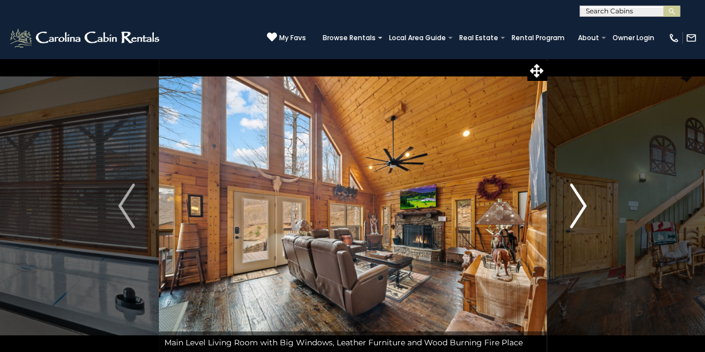
click at [582, 210] on img "Next" at bounding box center [578, 205] width 17 height 45
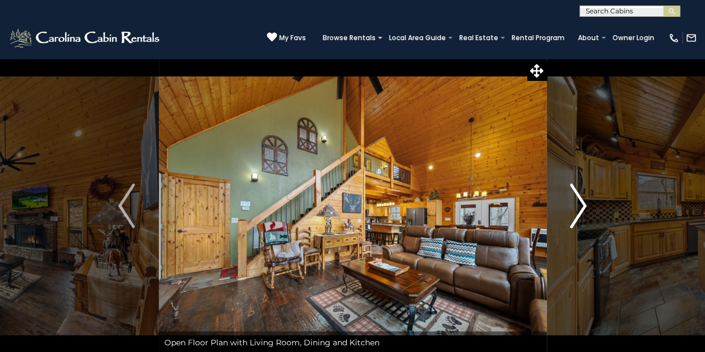
click at [582, 210] on img "Next" at bounding box center [578, 205] width 17 height 45
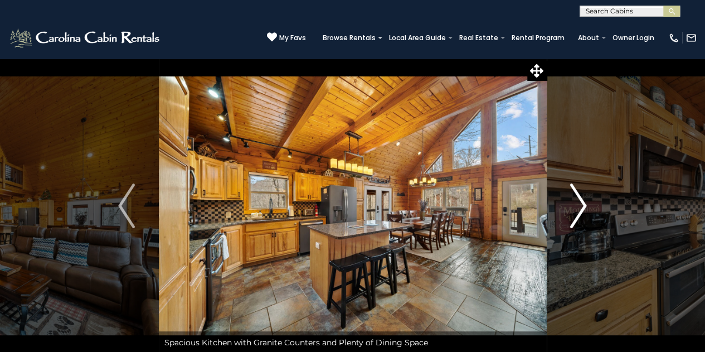
click at [582, 210] on img "Next" at bounding box center [578, 205] width 17 height 45
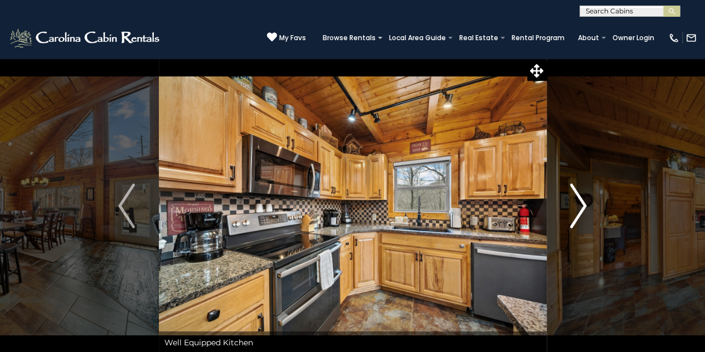
click at [582, 210] on img "Next" at bounding box center [578, 205] width 17 height 45
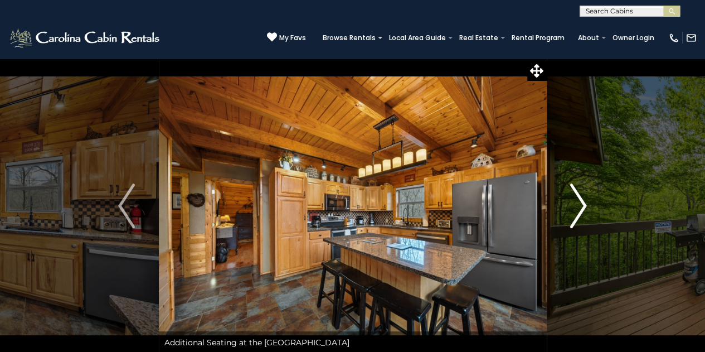
click at [582, 210] on img "Next" at bounding box center [578, 205] width 17 height 45
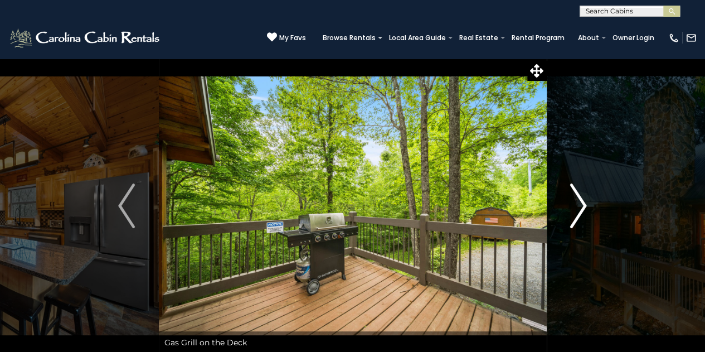
click at [582, 210] on img "Next" at bounding box center [578, 205] width 17 height 45
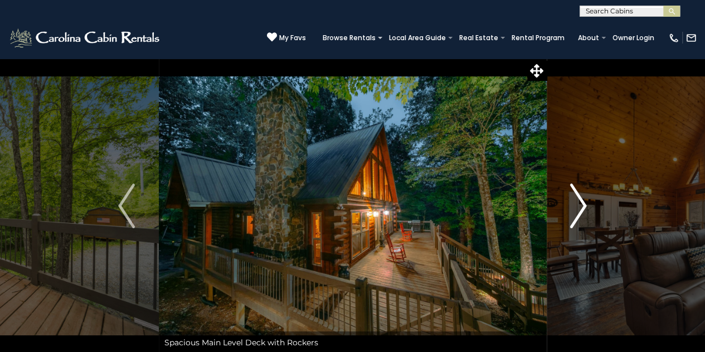
click at [582, 210] on img "Next" at bounding box center [578, 205] width 17 height 45
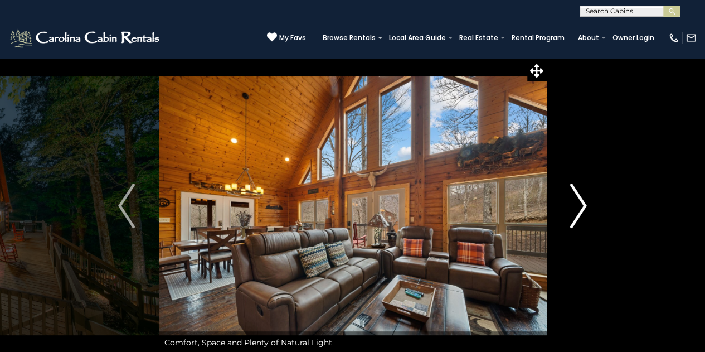
click at [582, 210] on img "Next" at bounding box center [578, 205] width 17 height 45
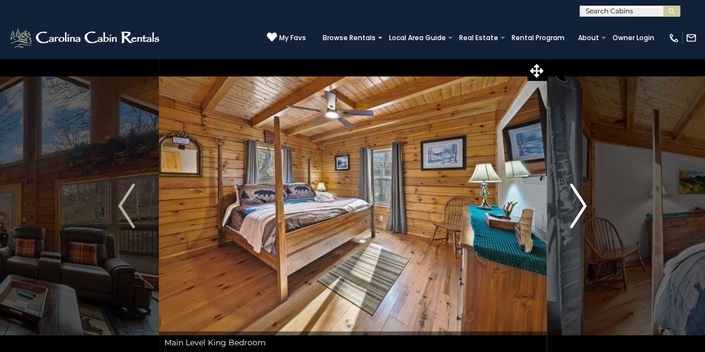
click at [582, 210] on img "Next" at bounding box center [578, 205] width 17 height 45
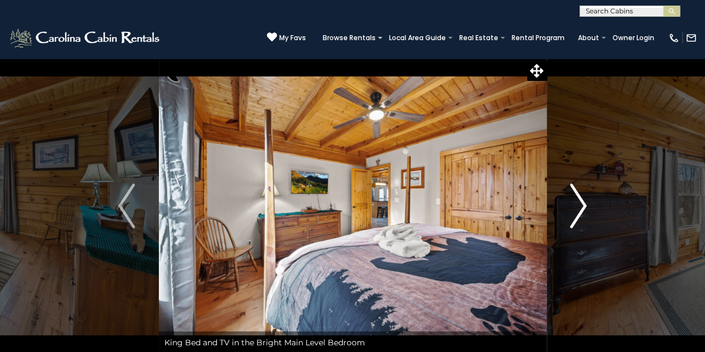
click at [582, 210] on img "Next" at bounding box center [578, 205] width 17 height 45
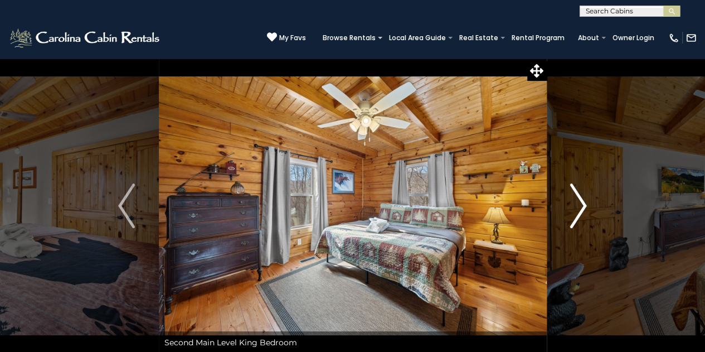
click at [582, 210] on img "Next" at bounding box center [578, 205] width 17 height 45
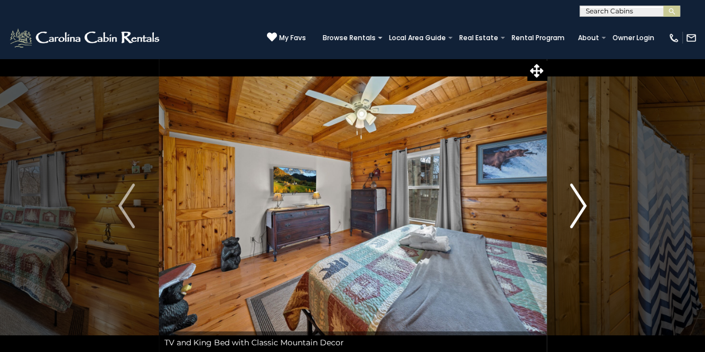
click at [582, 210] on img "Next" at bounding box center [578, 205] width 17 height 45
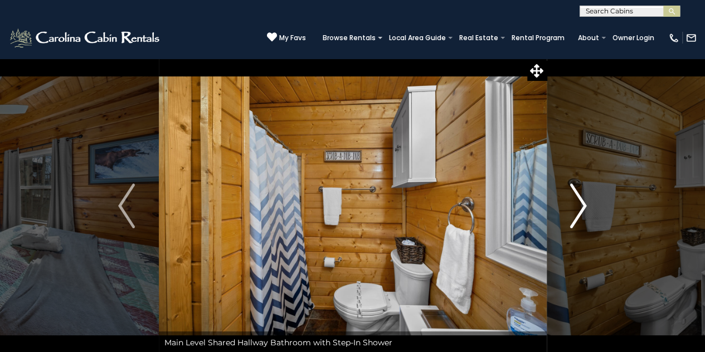
click at [582, 210] on img "Next" at bounding box center [578, 205] width 17 height 45
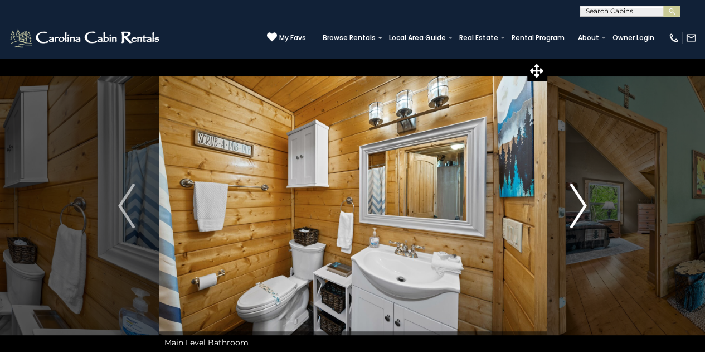
click at [582, 210] on img "Next" at bounding box center [578, 205] width 17 height 45
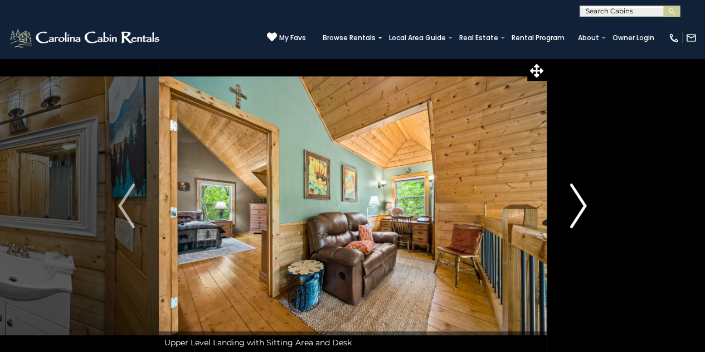
click at [582, 210] on img "Next" at bounding box center [578, 205] width 17 height 45
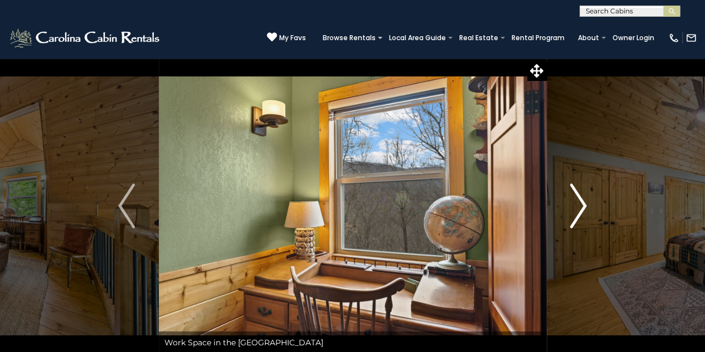
click at [582, 210] on img "Next" at bounding box center [578, 205] width 17 height 45
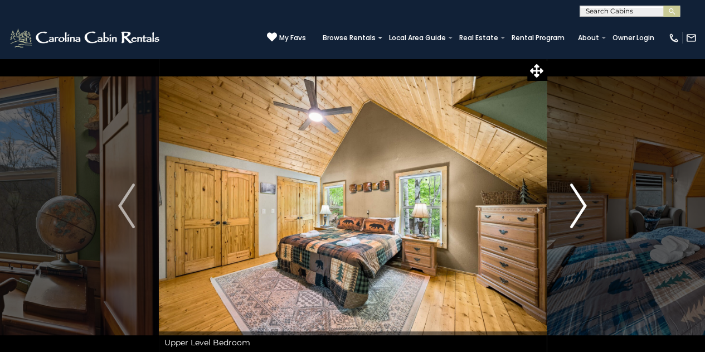
click at [582, 210] on img "Next" at bounding box center [578, 205] width 17 height 45
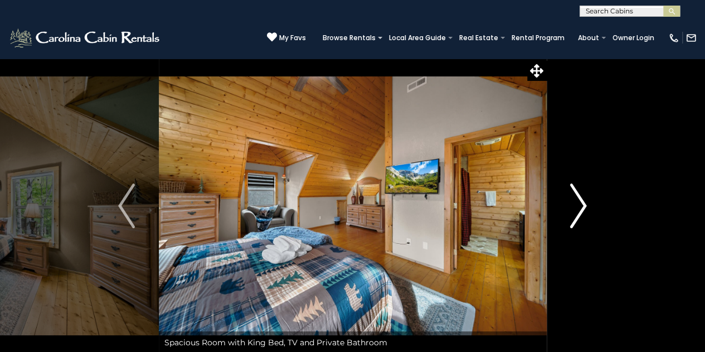
click at [582, 210] on img "Next" at bounding box center [578, 205] width 17 height 45
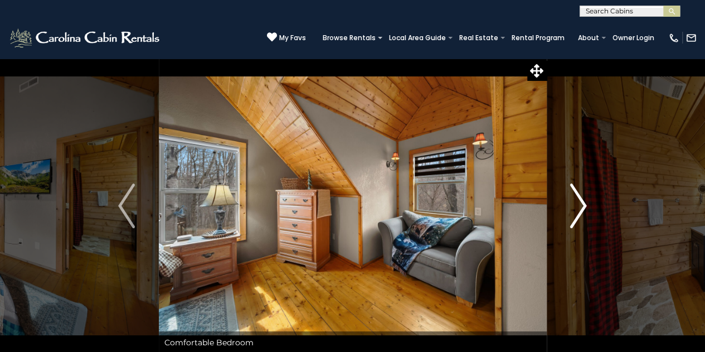
click at [582, 210] on img "Next" at bounding box center [578, 205] width 17 height 45
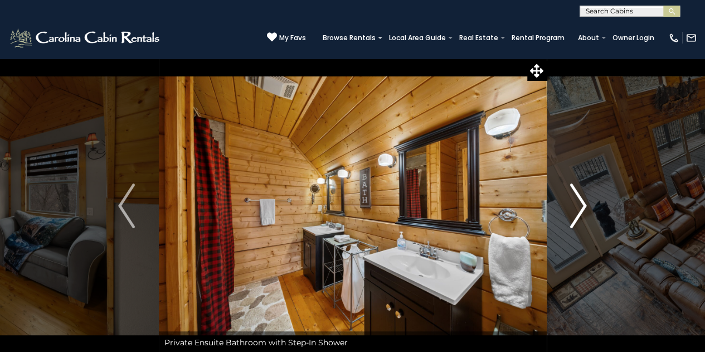
click at [582, 210] on img "Next" at bounding box center [578, 205] width 17 height 45
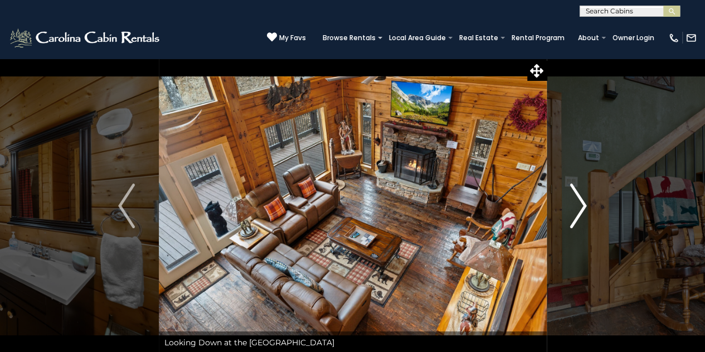
click at [582, 210] on img "Next" at bounding box center [578, 205] width 17 height 45
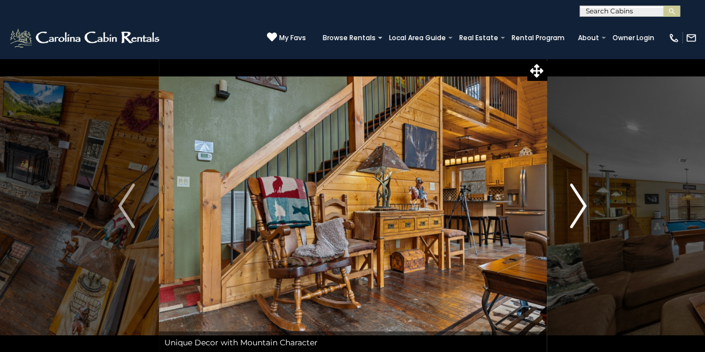
click at [582, 210] on img "Next" at bounding box center [578, 205] width 17 height 45
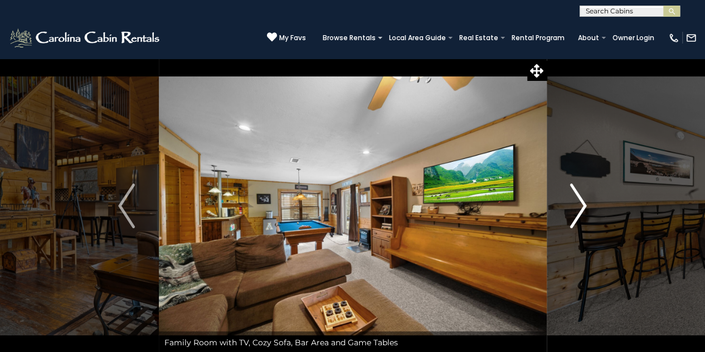
click at [582, 210] on img "Next" at bounding box center [578, 205] width 17 height 45
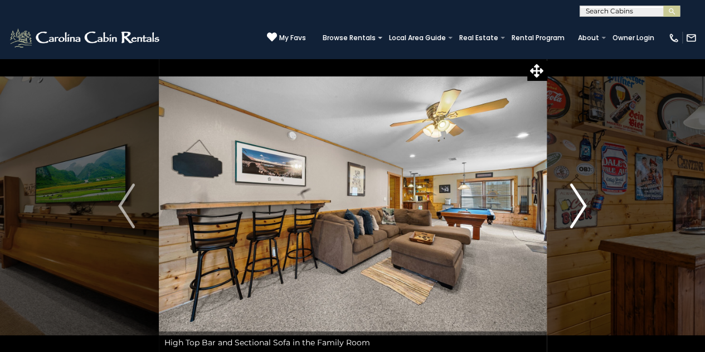
click at [582, 210] on img "Next" at bounding box center [578, 205] width 17 height 45
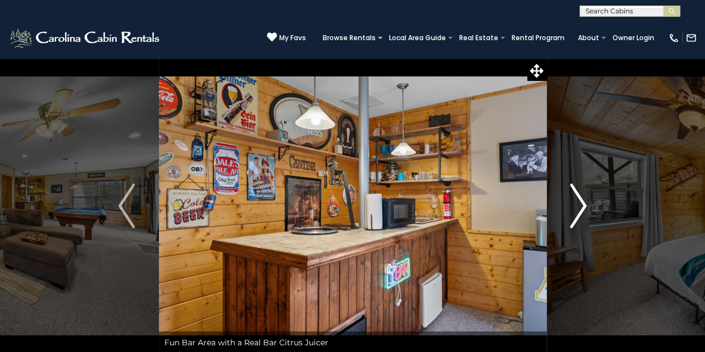
click at [582, 210] on img "Next" at bounding box center [578, 205] width 17 height 45
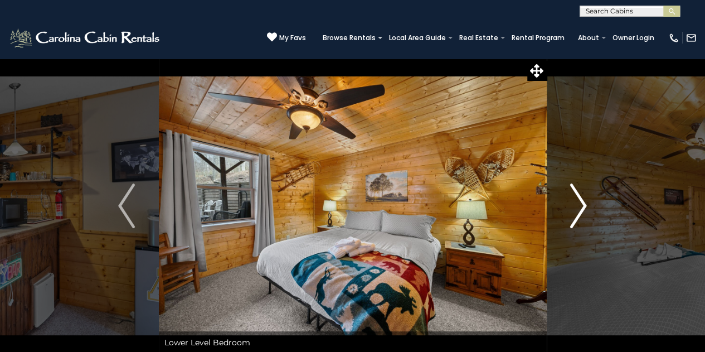
click at [582, 210] on img "Next" at bounding box center [578, 205] width 17 height 45
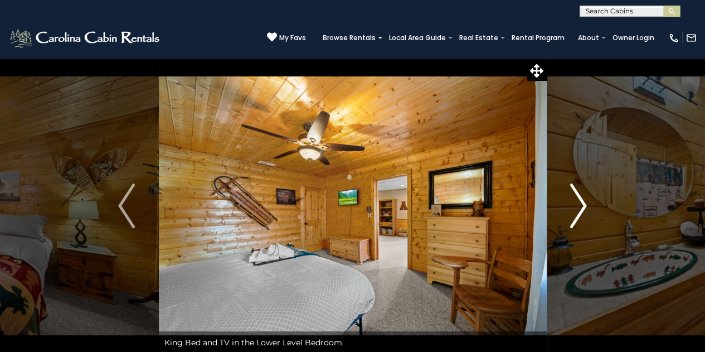
click at [582, 210] on img "Next" at bounding box center [578, 205] width 17 height 45
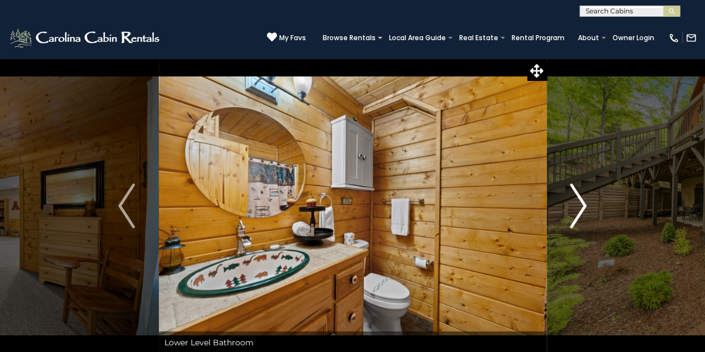
click at [582, 210] on img "Next" at bounding box center [578, 205] width 17 height 45
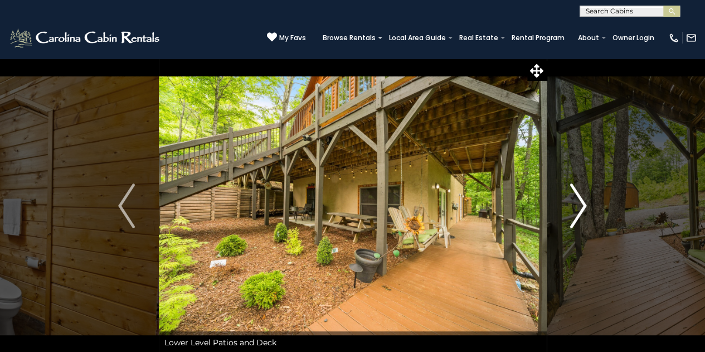
click at [582, 210] on img "Next" at bounding box center [578, 205] width 17 height 45
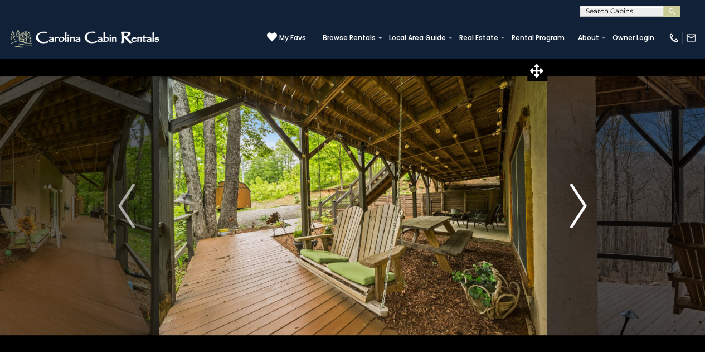
click at [582, 210] on img "Next" at bounding box center [578, 205] width 17 height 45
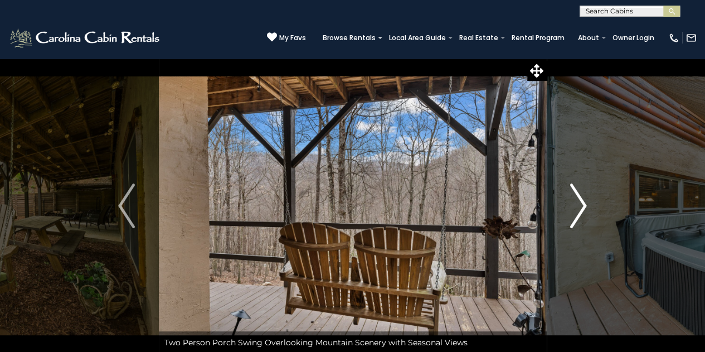
click at [582, 210] on img "Next" at bounding box center [578, 205] width 17 height 45
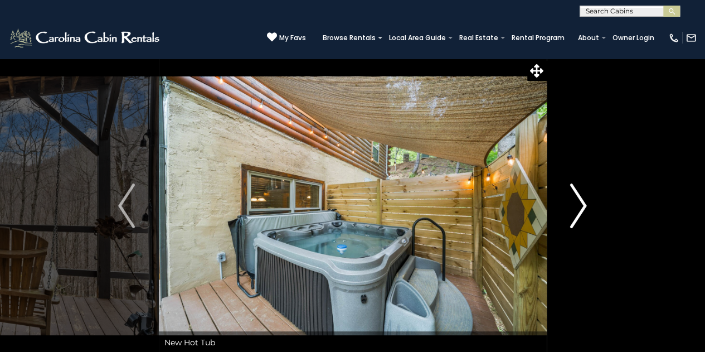
click at [582, 210] on img "Next" at bounding box center [578, 205] width 17 height 45
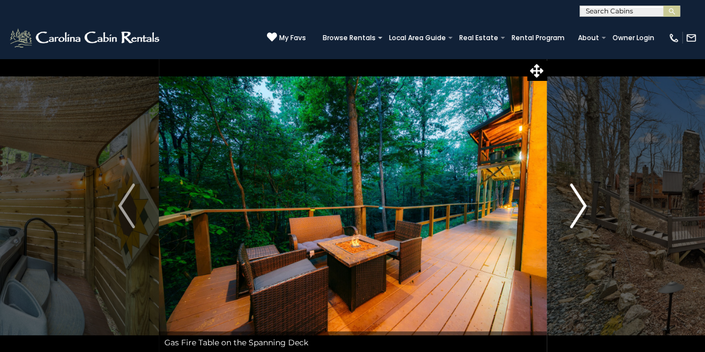
click at [582, 210] on img "Next" at bounding box center [578, 205] width 17 height 45
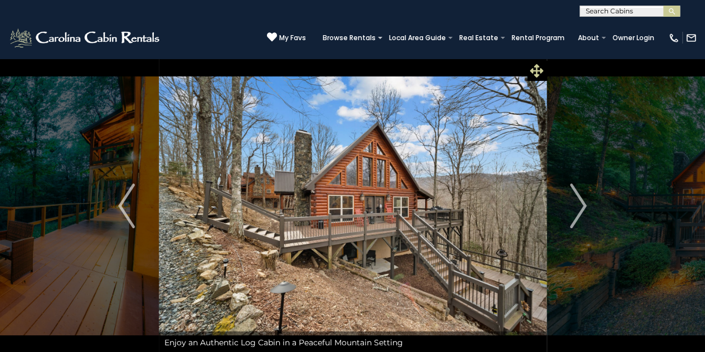
click at [537, 71] on icon at bounding box center [536, 70] width 13 height 13
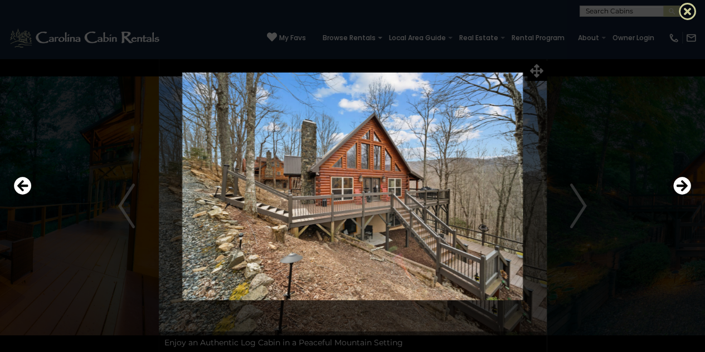
click at [691, 10] on icon at bounding box center [688, 11] width 18 height 18
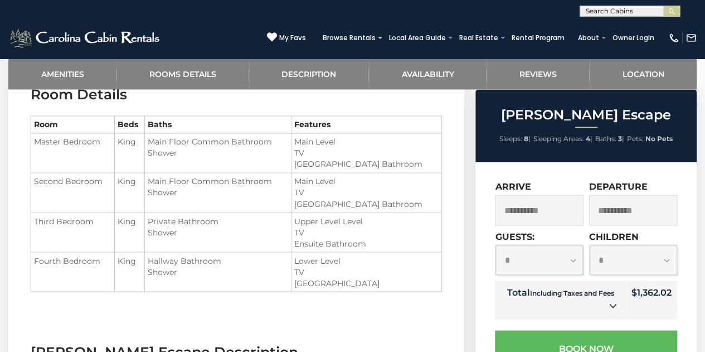
scroll to position [861, 0]
